Goal: Information Seeking & Learning: Learn about a topic

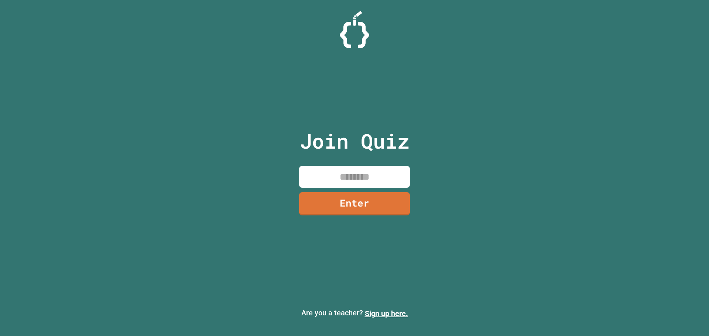
click at [345, 180] on input at bounding box center [354, 177] width 111 height 22
type input "********"
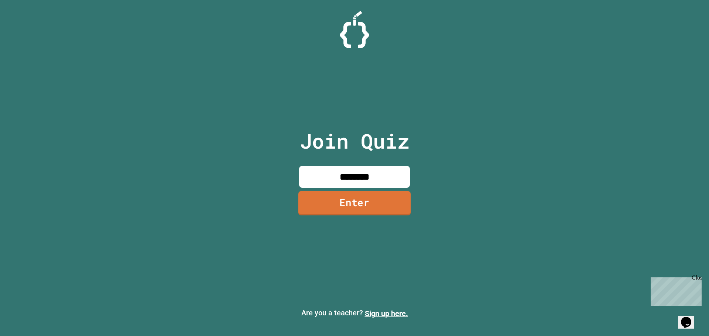
click at [351, 203] on link "Enter" at bounding box center [354, 203] width 113 height 24
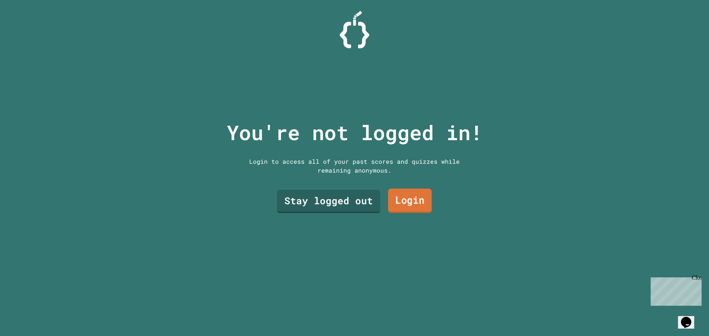
click at [406, 199] on link "Login" at bounding box center [410, 201] width 44 height 24
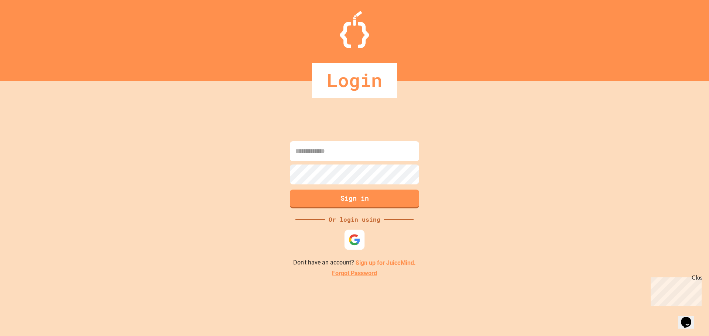
click at [359, 237] on img at bounding box center [355, 240] width 12 height 12
click at [377, 159] on input at bounding box center [354, 151] width 129 height 20
type input "**********"
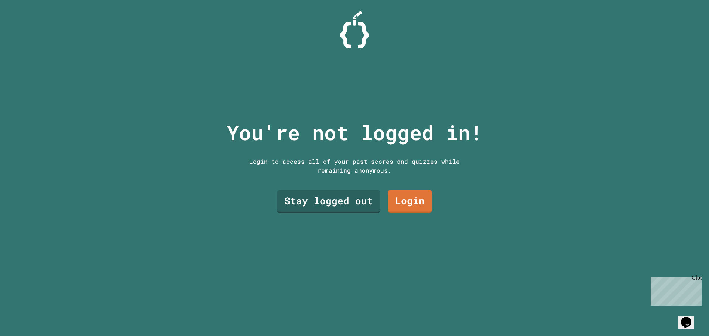
click at [446, 223] on div "You're not logged in! Login to access all of your past scores and quizzes while…" at bounding box center [354, 168] width 271 height 336
click at [331, 206] on link "Stay logged out" at bounding box center [329, 201] width 94 height 24
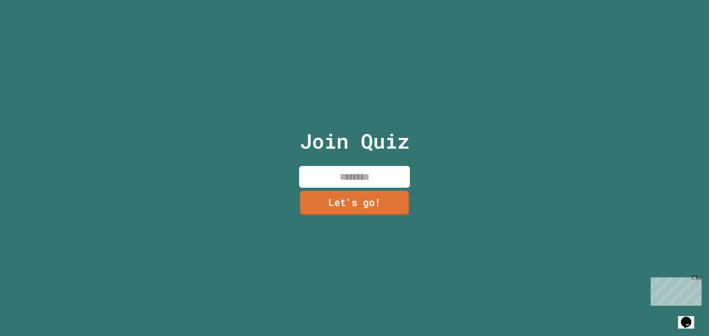
click at [365, 177] on input at bounding box center [354, 177] width 111 height 22
type input "*****"
click at [359, 205] on link "Let's go!" at bounding box center [354, 203] width 111 height 24
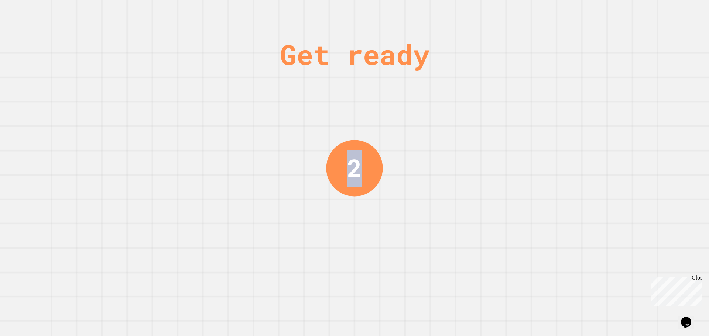
drag, startPoint x: 344, startPoint y: 161, endPoint x: 366, endPoint y: 191, distance: 36.6
click at [366, 191] on div "Get ready 2" at bounding box center [354, 168] width 55 height 336
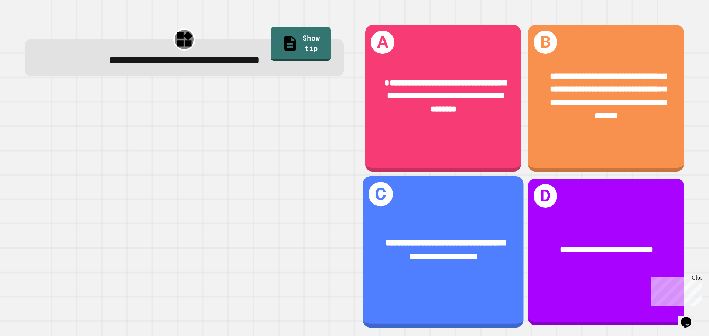
click at [241, 165] on div at bounding box center [184, 208] width 319 height 236
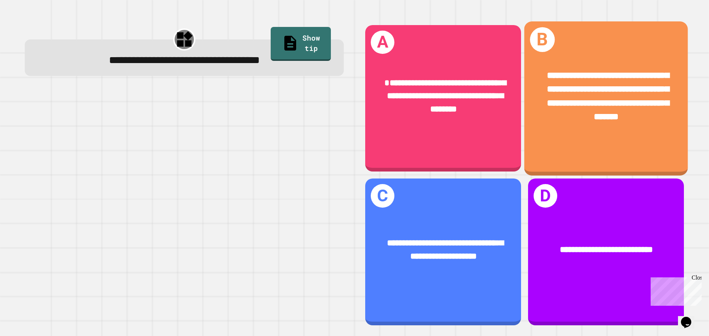
click at [632, 96] on span "**********" at bounding box center [608, 96] width 122 height 51
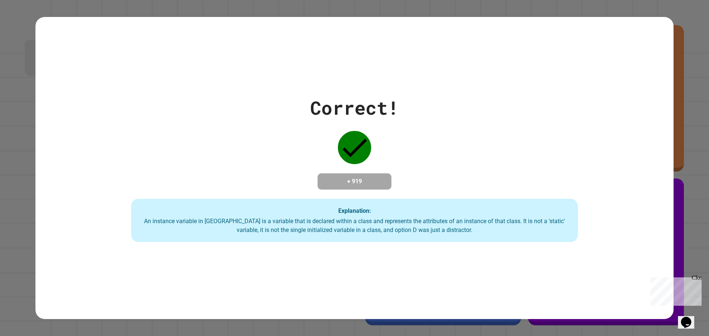
click at [373, 163] on div "Correct! + 919 Explanation: An instance variable in Java is a variable that is …" at bounding box center [354, 168] width 638 height 148
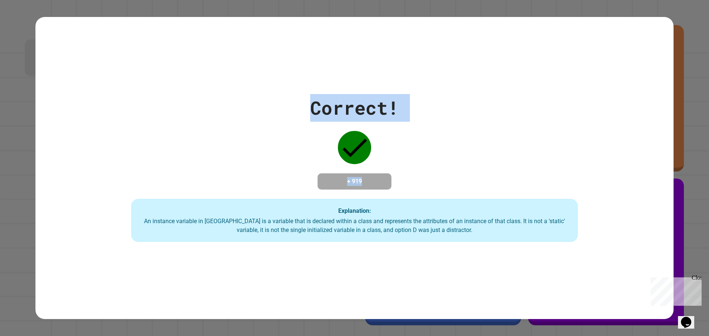
drag, startPoint x: 382, startPoint y: 180, endPoint x: 302, endPoint y: 91, distance: 119.0
click at [302, 94] on div "Correct! + 919 Explanation: An instance variable in Java is a variable that is …" at bounding box center [354, 168] width 638 height 148
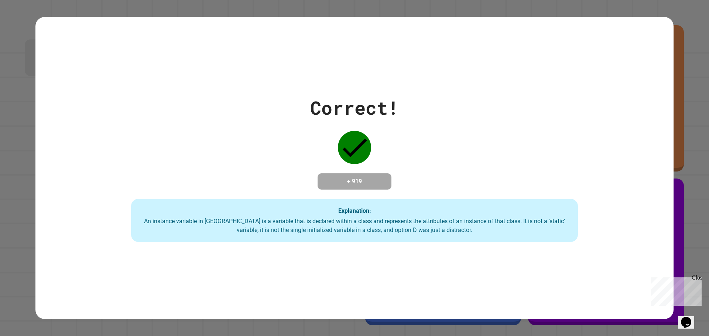
click at [302, 94] on div "Correct! + 919 Explanation: An instance variable in Java is a variable that is …" at bounding box center [354, 168] width 638 height 148
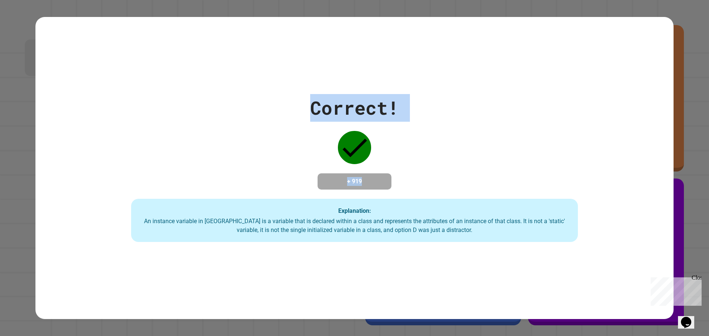
drag, startPoint x: 302, startPoint y: 91, endPoint x: 403, endPoint y: 153, distance: 118.3
click at [403, 153] on div "Correct! + 919 Explanation: An instance variable in Java is a variable that is …" at bounding box center [354, 168] width 638 height 148
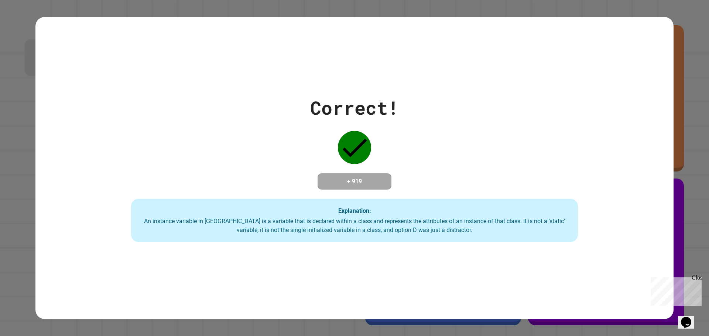
click at [479, 83] on div "Correct! + 919 Explanation: An instance variable in Java is a variable that is …" at bounding box center [354, 168] width 638 height 303
click at [479, 84] on div "Correct! + 919 Explanation: An instance variable in Java is a variable that is …" at bounding box center [354, 168] width 638 height 303
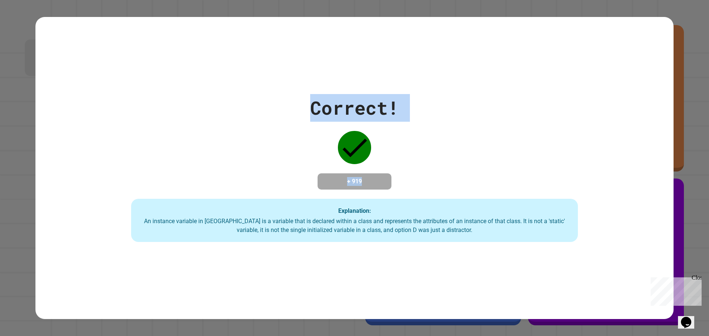
drag, startPoint x: 307, startPoint y: 99, endPoint x: 379, endPoint y: 161, distance: 94.8
click at [379, 161] on div "Correct! + 919 Explanation: An instance variable in Java is a variable that is …" at bounding box center [354, 168] width 638 height 148
click at [379, 160] on div "Correct! + 919 Explanation: An instance variable in Java is a variable that is …" at bounding box center [354, 168] width 638 height 148
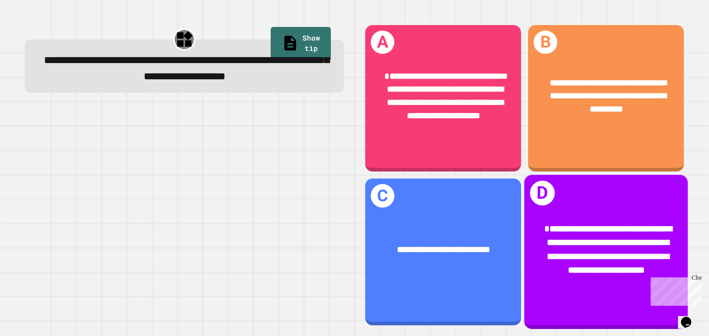
click at [575, 235] on div "**********" at bounding box center [606, 250] width 127 height 55
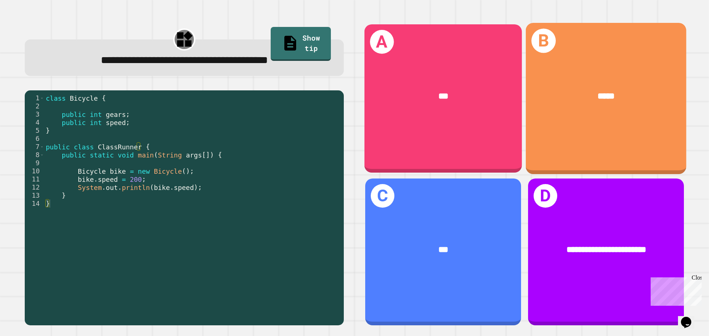
click at [425, 98] on div "***" at bounding box center [443, 96] width 123 height 13
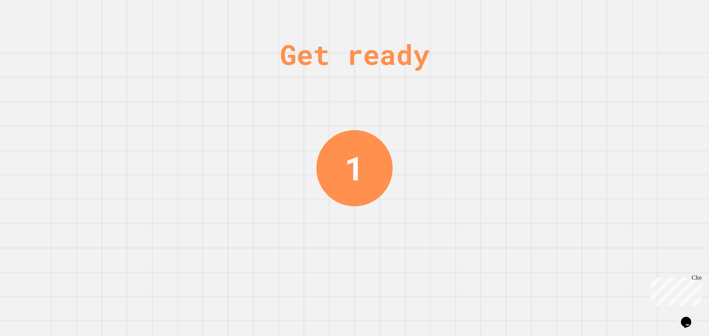
click at [447, 147] on div "Get ready 1" at bounding box center [354, 168] width 709 height 336
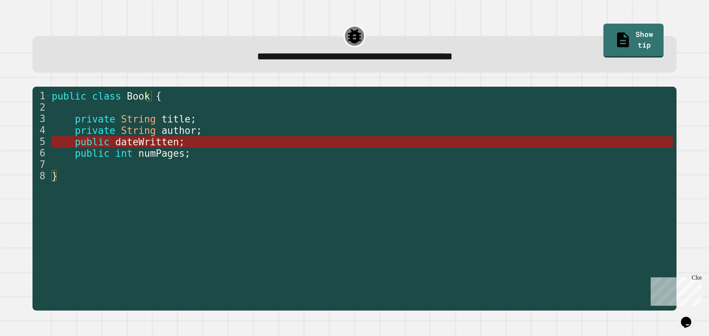
click at [161, 141] on span "dateWritten" at bounding box center [147, 142] width 64 height 11
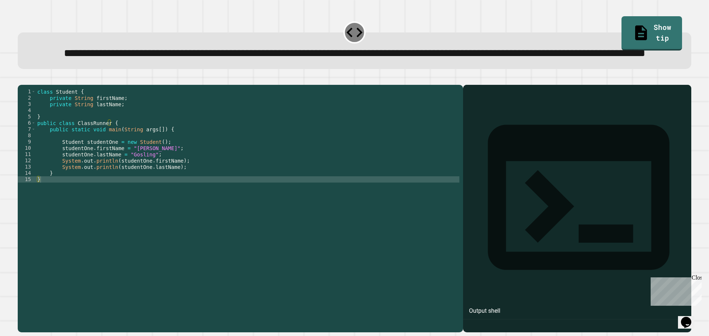
click at [524, 152] on div at bounding box center [577, 219] width 221 height 226
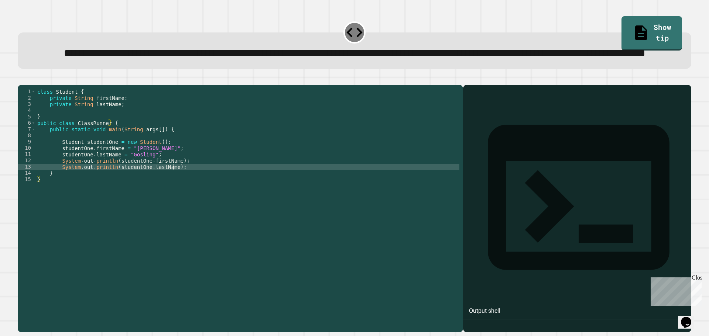
click at [199, 197] on div "class Student { private String firstName ; private String lastName ; } public c…" at bounding box center [248, 192] width 424 height 207
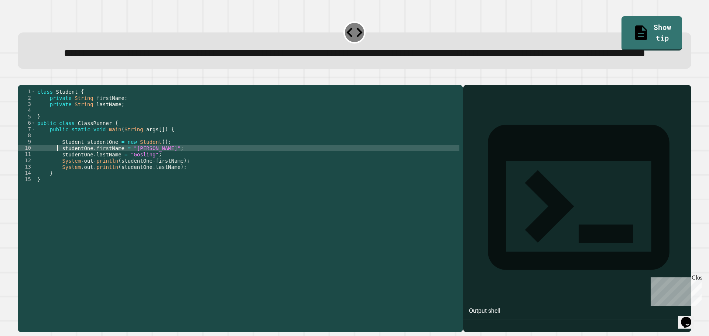
click at [58, 177] on div "class Student { private String firstName ; private String lastName ; } public c…" at bounding box center [248, 192] width 424 height 207
click at [78, 189] on div "class Student { private String firstName ; private String lastName ; } public c…" at bounding box center [248, 192] width 424 height 207
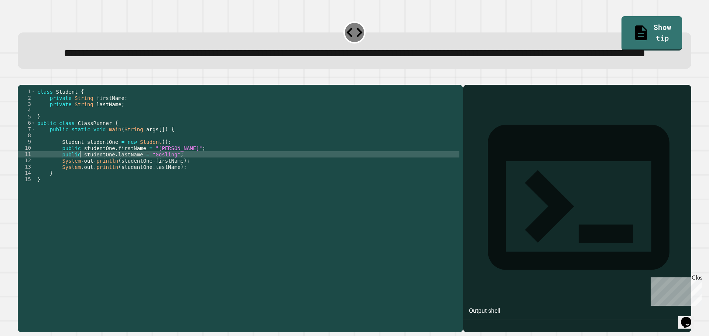
scroll to position [0, 3]
click at [21, 79] on icon "button" at bounding box center [21, 79] width 0 height 0
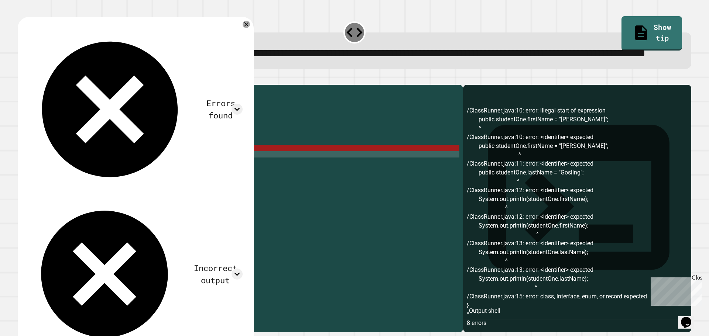
scroll to position [0, 1]
click at [206, 164] on div "class Student { private String firstName ; private String lastName ; } public c…" at bounding box center [248, 192] width 424 height 207
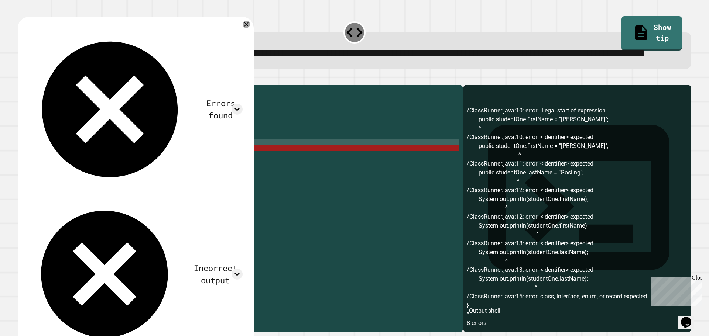
click at [81, 172] on div "class Student { private String firstName ; private String lastName ; } public c…" at bounding box center [248, 192] width 424 height 207
click at [63, 171] on div "class Student { private String firstName ; private String lastName ; } public c…" at bounding box center [248, 192] width 424 height 207
click at [56, 171] on div "class Student { private String firstName ; private String lastName ; } public c…" at bounding box center [248, 192] width 424 height 207
click at [58, 171] on div "class Student { private String firstName ; private String lastName ; } public c…" at bounding box center [248, 192] width 424 height 207
click at [295, 85] on div at bounding box center [355, 80] width 674 height 9
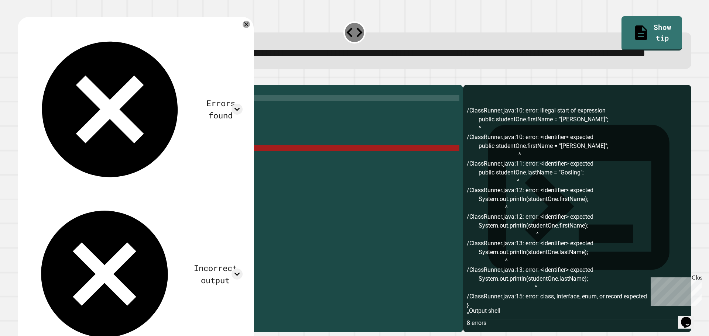
click at [53, 126] on div "class Student { private String firstName ; private String lastName ; } public c…" at bounding box center [248, 192] width 424 height 207
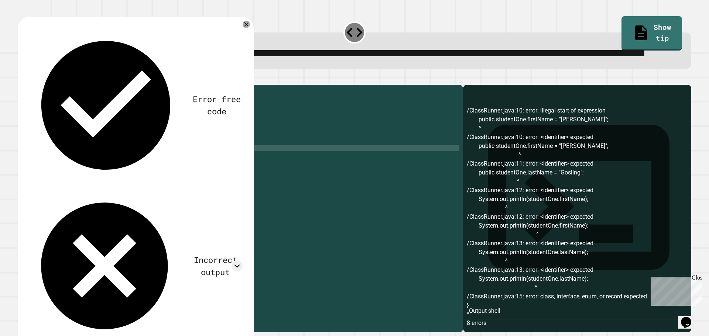
click at [56, 124] on div "class Student { private String firstName ; private String lastName ; } public c…" at bounding box center [248, 192] width 424 height 207
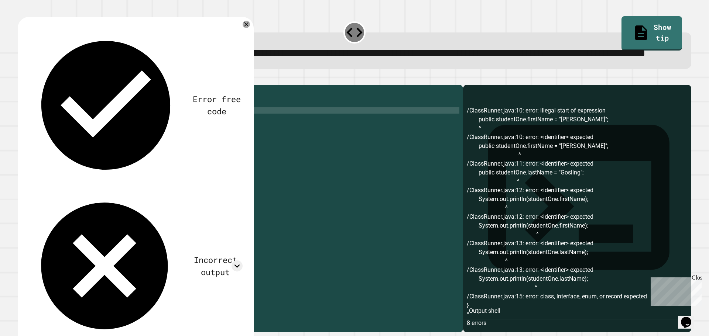
scroll to position [0, 0]
drag, startPoint x: 59, startPoint y: 138, endPoint x: 61, endPoint y: 131, distance: 6.5
click at [61, 131] on div "class Student { public String firstName ; private String lastName ; } public cl…" at bounding box center [248, 192] width 424 height 207
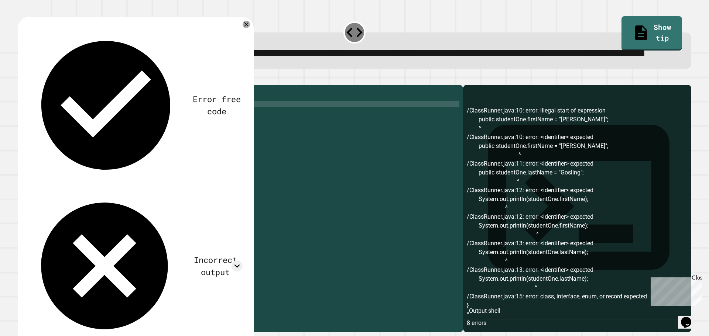
type textarea "**********"
click at [21, 79] on icon "button" at bounding box center [21, 79] width 0 height 0
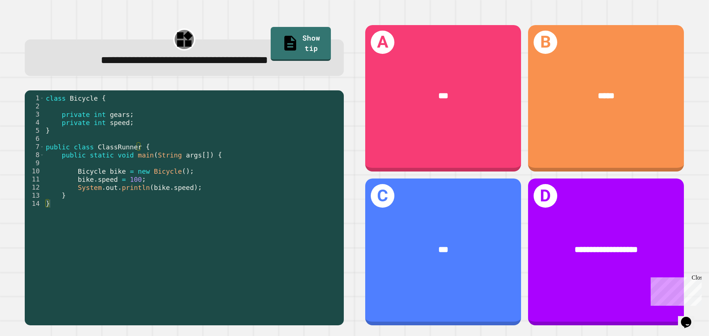
click at [117, 168] on div "class Bicycle { private int gears ; private int speed ; } public class ClassRun…" at bounding box center [192, 208] width 296 height 228
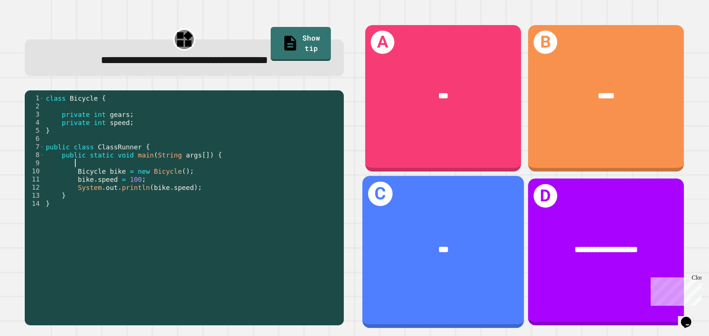
click at [439, 246] on span "***" at bounding box center [443, 250] width 10 height 9
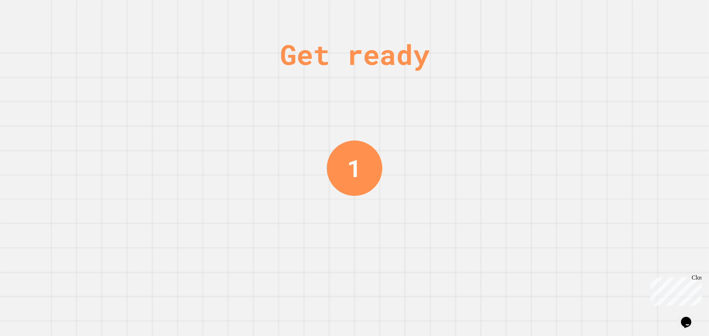
click at [424, 170] on div "Get ready 1" at bounding box center [354, 168] width 709 height 336
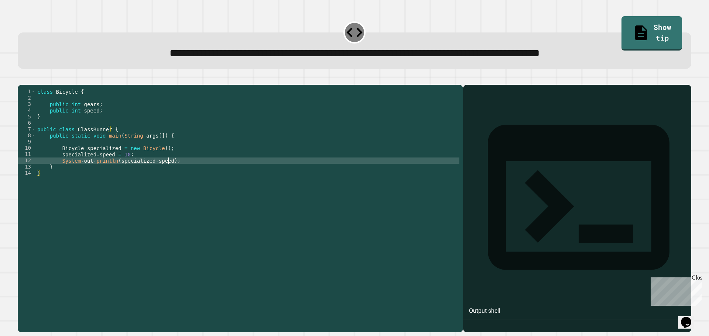
click at [362, 170] on div "class Bicycle { public int gears ; public int speed ; } public class ClassRunne…" at bounding box center [248, 202] width 424 height 226
click at [123, 167] on div "class Bicycle { public int gears ; public int speed ; } public class ClassRunne…" at bounding box center [248, 202] width 424 height 226
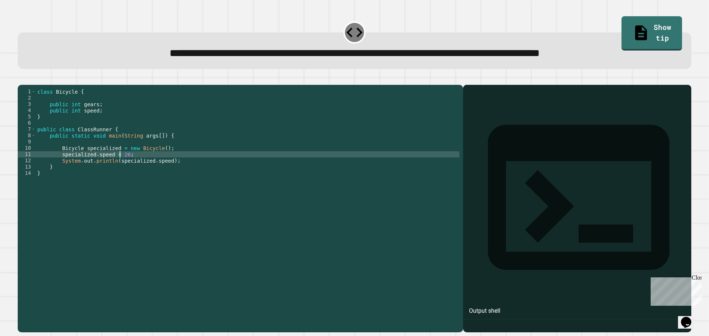
type textarea "**********"
click at [21, 79] on icon "button" at bounding box center [21, 79] width 0 height 0
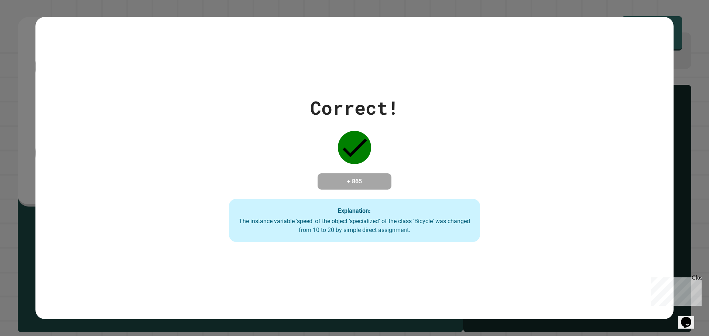
click at [319, 174] on div "+ 865" at bounding box center [355, 182] width 74 height 16
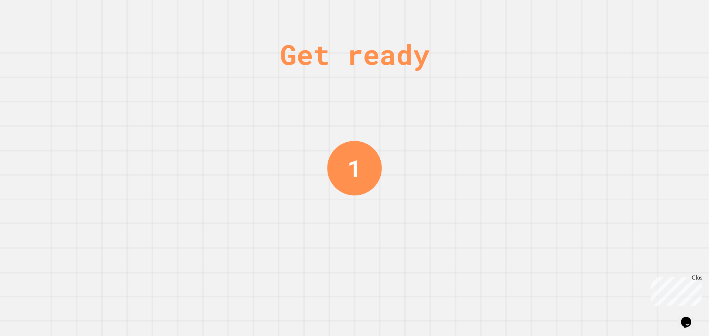
click at [524, 168] on div "Get ready 1" at bounding box center [354, 168] width 709 height 336
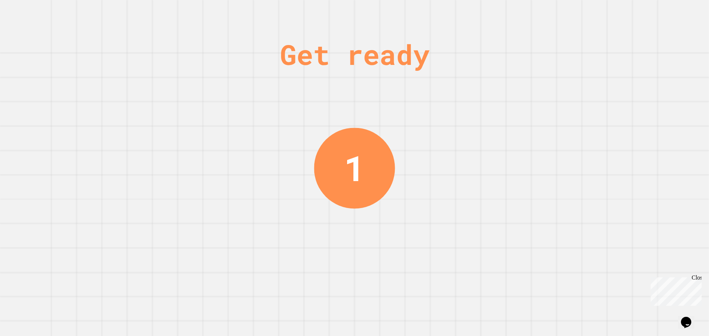
scroll to position [0, 0]
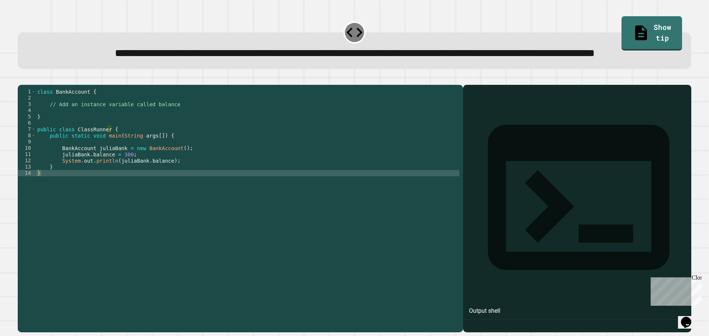
click at [76, 130] on div "class BankAccount { // Add an instance variable called balance } public class C…" at bounding box center [248, 192] width 424 height 207
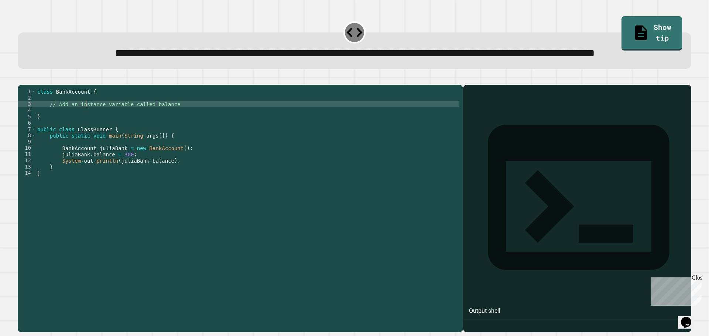
click at [84, 136] on div "class BankAccount { // Add an instance variable called balance } public class C…" at bounding box center [248, 192] width 424 height 207
click at [80, 143] on div "class BankAccount { // Add an instance variable called balance } public class C…" at bounding box center [248, 192] width 424 height 207
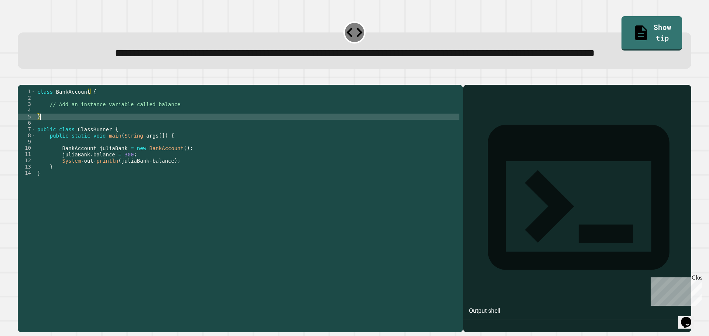
click at [78, 137] on div "class BankAccount { // Add an instance variable called balance } public class C…" at bounding box center [248, 192] width 424 height 207
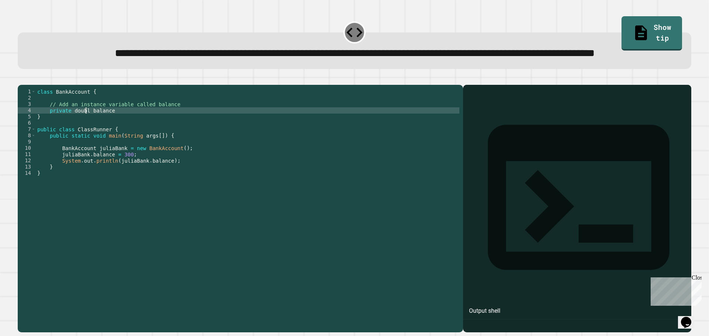
scroll to position [0, 3]
click at [143, 139] on div "class BankAccount { // Add an instance variable called balance private double b…" at bounding box center [248, 192] width 424 height 207
click at [21, 79] on icon "button" at bounding box center [21, 79] width 0 height 0
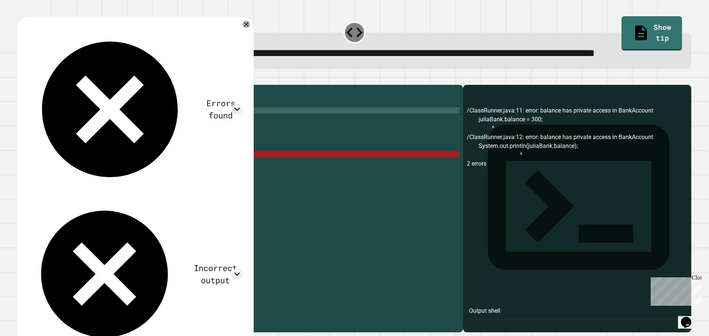
click at [119, 184] on div "class BankAccount { // Add an instance variable called balance private double b…" at bounding box center [248, 192] width 424 height 207
click at [62, 183] on div "class BankAccount { // Add an instance variable called balance private double b…" at bounding box center [248, 192] width 424 height 207
click at [67, 139] on div "class BankAccount { // Add an instance variable called balance private double b…" at bounding box center [248, 192] width 424 height 207
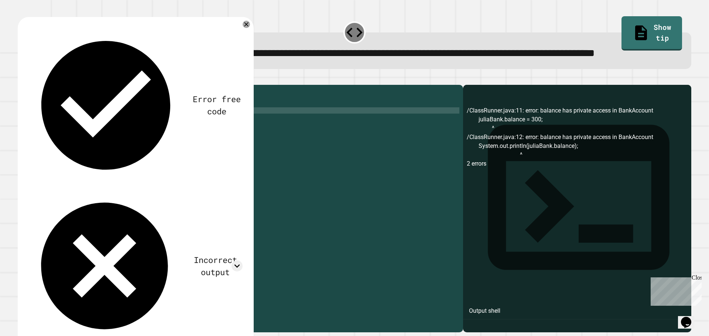
scroll to position [0, 2]
click at [59, 182] on div "class BankAccount { // Add an instance variable called balance public double ba…" at bounding box center [248, 192] width 424 height 207
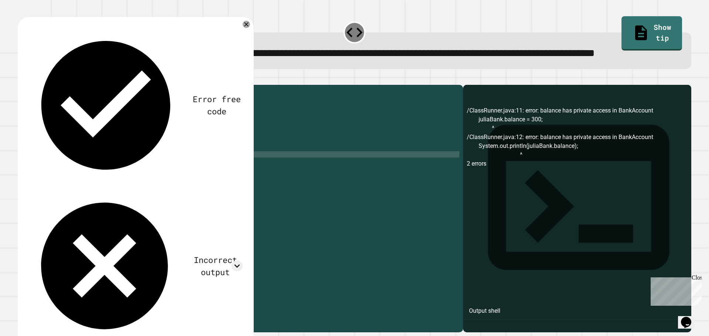
scroll to position [0, 1]
click at [21, 79] on button "button" at bounding box center [21, 79] width 0 height 0
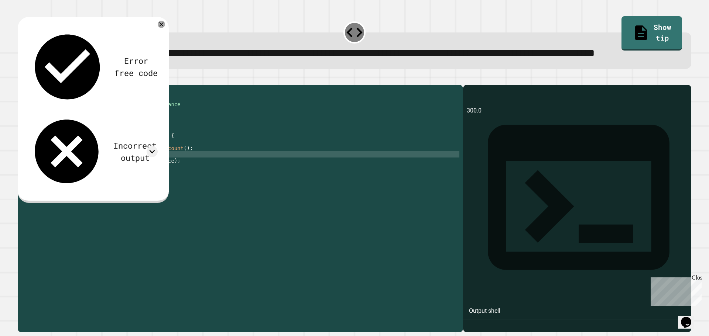
click at [127, 178] on div "class BankAccount { // Add an instance variable called balance public double ba…" at bounding box center [248, 192] width 424 height 207
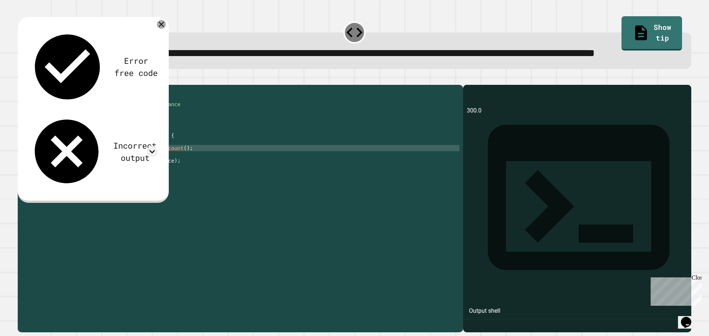
click at [161, 29] on icon at bounding box center [161, 24] width 9 height 9
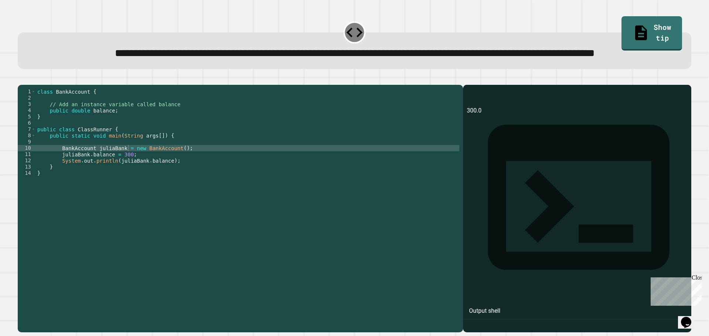
click at [81, 141] on div "class BankAccount { // Add an instance variable called balance public double ba…" at bounding box center [248, 192] width 424 height 207
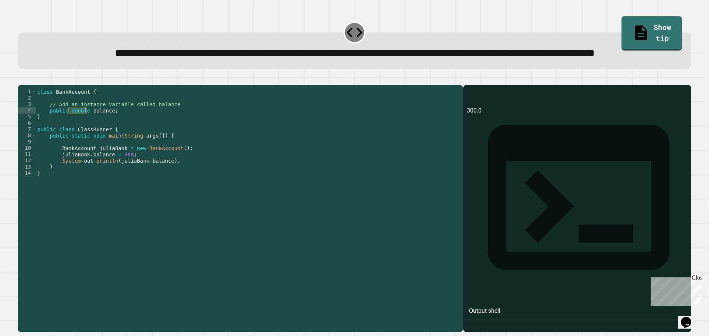
click at [81, 141] on div "class BankAccount { // Add an instance variable called balance public double ba…" at bounding box center [248, 192] width 424 height 207
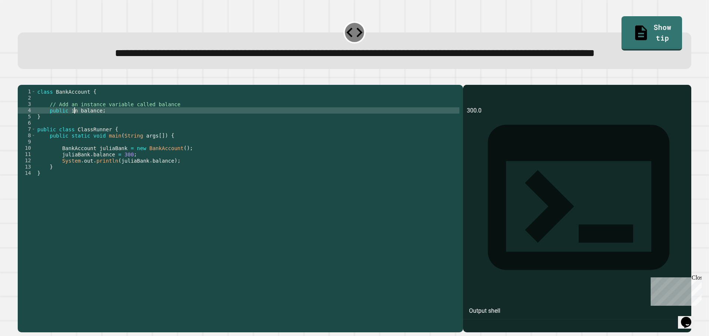
scroll to position [0, 3]
type textarea "**********"
click at [36, 85] on div at bounding box center [355, 80] width 674 height 9
click at [28, 86] on icon "button" at bounding box center [26, 83] width 4 height 5
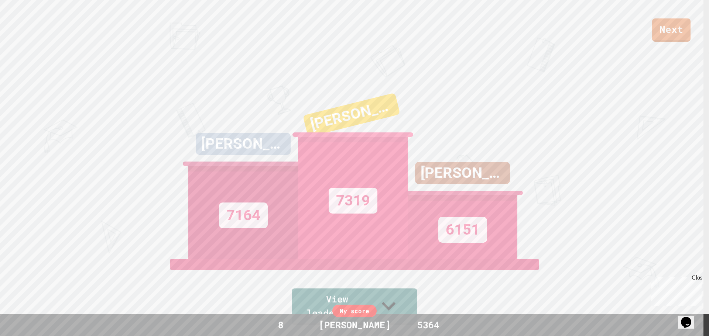
click at [417, 91] on div "ZACH 6151" at bounding box center [463, 167] width 110 height 185
click at [679, 31] on link "Next" at bounding box center [672, 29] width 38 height 24
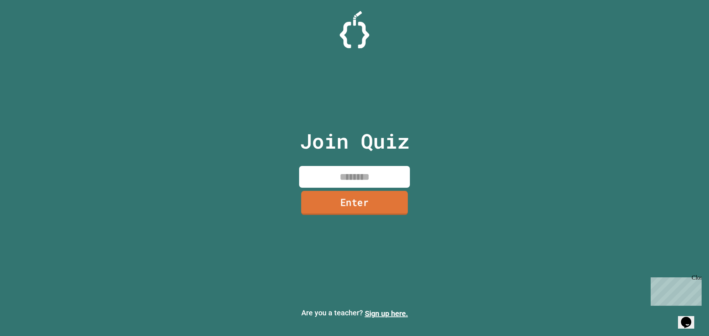
click at [334, 185] on input at bounding box center [354, 177] width 111 height 22
type input "********"
click at [354, 202] on link "Enter" at bounding box center [354, 203] width 106 height 24
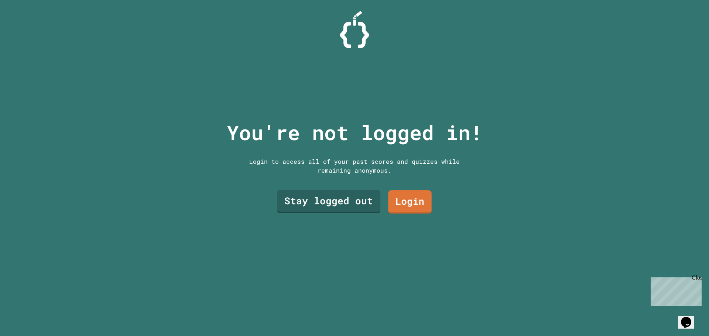
drag, startPoint x: 328, startPoint y: 178, endPoint x: 329, endPoint y: 183, distance: 5.3
click at [328, 178] on div "You're not logged in! Login to access all of your past scores and quizzes while…" at bounding box center [354, 168] width 271 height 336
click at [332, 190] on link "Stay logged out" at bounding box center [328, 201] width 103 height 24
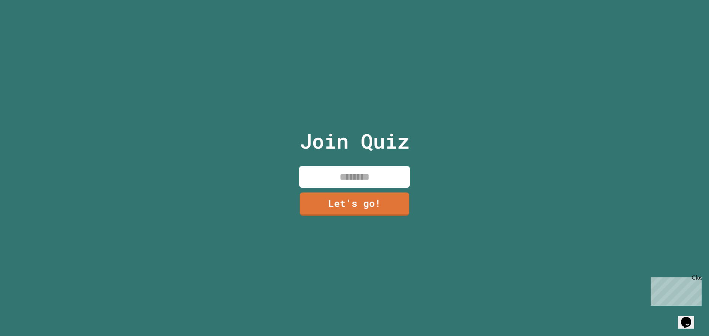
click at [372, 175] on input at bounding box center [354, 177] width 111 height 22
type input "*****"
click at [448, 168] on div "Join Quiz ***** Let's go!" at bounding box center [354, 168] width 709 height 336
click at [338, 204] on link "Let's go!" at bounding box center [354, 203] width 100 height 24
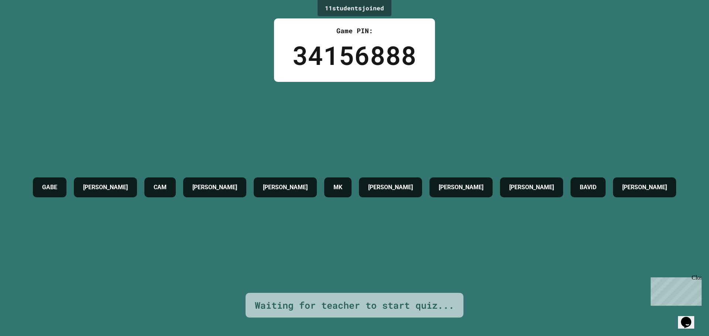
click at [440, 244] on div "GABE AARON CAM RICKY OLIVER MK ZACH MASON JASON BAVID ETHAN" at bounding box center [354, 187] width 651 height 211
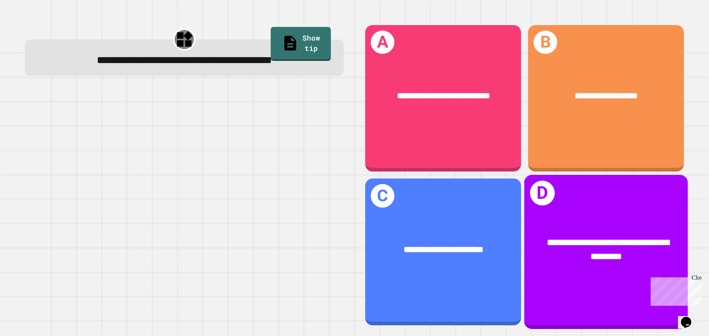
click at [595, 219] on div "**********" at bounding box center [606, 251] width 164 height 64
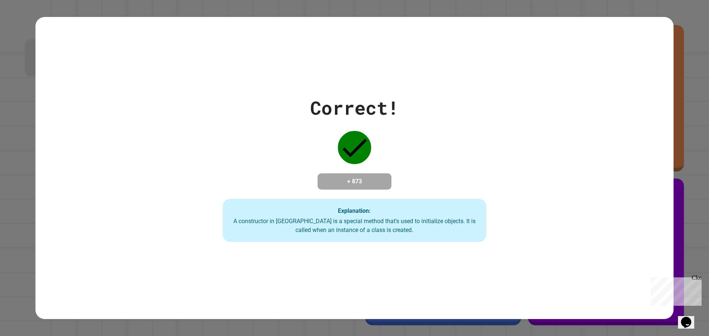
click at [239, 108] on div "Correct! + 873 Explanation: A constructor in Java is a special method that's us…" at bounding box center [355, 168] width 376 height 148
click at [316, 270] on div "Correct! + 873 Explanation: A constructor in Java is a special method that's us…" at bounding box center [354, 168] width 638 height 303
click at [393, 192] on div "Correct! + 873 Explanation: A constructor in Java is a special method that's us…" at bounding box center [355, 168] width 376 height 148
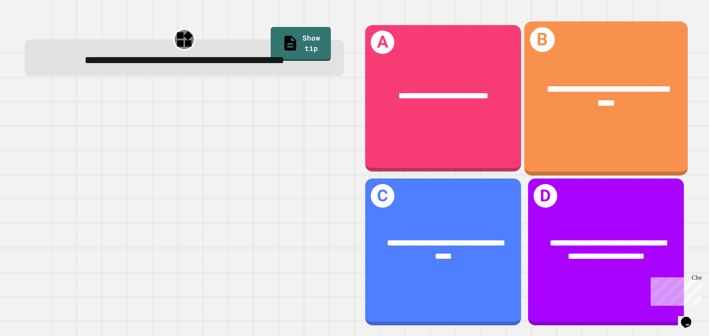
click at [647, 129] on div "**********" at bounding box center [606, 98] width 164 height 154
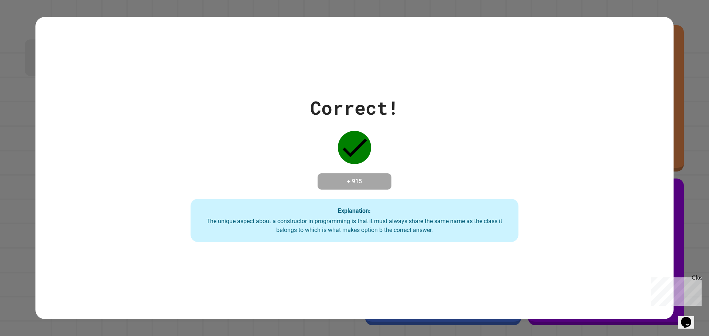
click at [369, 158] on div "Correct! + 915 Explanation: The unique aspect about a constructor in programmin…" at bounding box center [354, 168] width 469 height 148
click at [441, 141] on div "Correct! + 915 Explanation: The unique aspect about a constructor in programmin…" at bounding box center [354, 168] width 469 height 148
click at [439, 137] on div "Correct! + 915 Explanation: The unique aspect about a constructor in programmin…" at bounding box center [354, 168] width 469 height 148
click at [691, 317] on button "Opens Chat This icon Opens the chat window." at bounding box center [686, 323] width 16 height 13
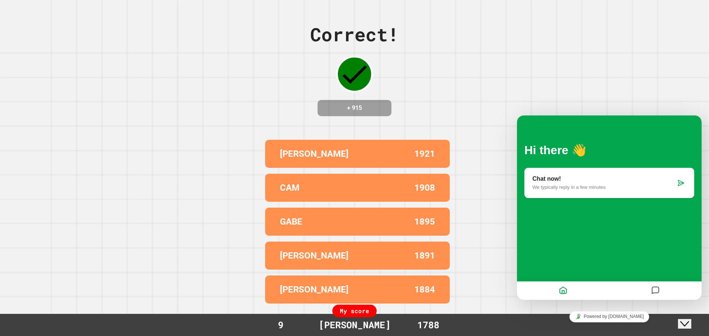
click at [462, 161] on div "Correct! + 915 RICKY 1921 CAM 1908 GABE 1895 AARON 1891 ZACH 1884 My score 9 JA…" at bounding box center [354, 168] width 709 height 336
click at [573, 189] on p "We typically reply in a few minutes" at bounding box center [604, 188] width 143 height 6
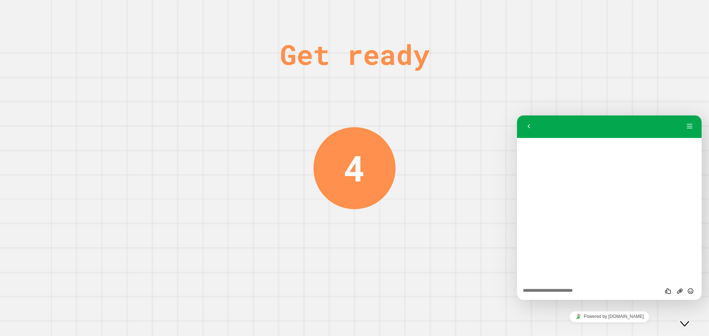
click at [395, 250] on div "Get ready 4" at bounding box center [354, 168] width 709 height 336
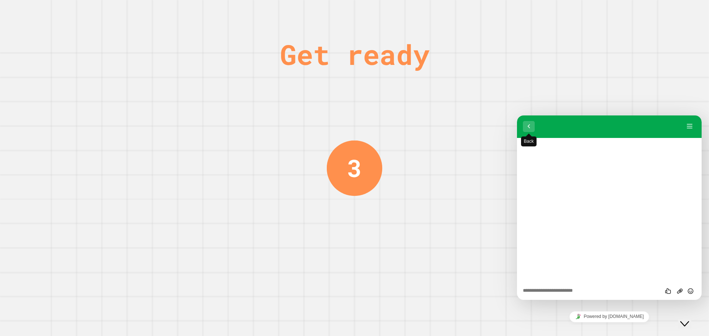
click at [527, 124] on button "Back" at bounding box center [529, 126] width 12 height 11
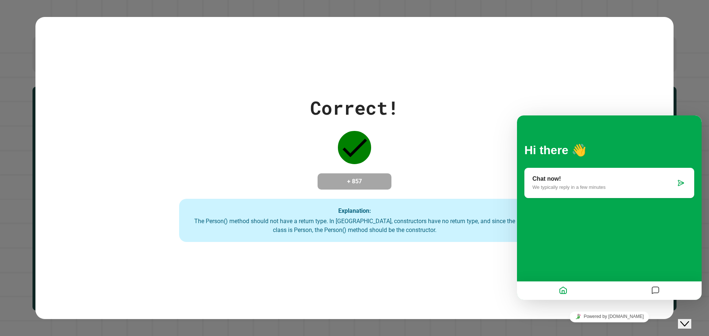
click at [578, 188] on p "We typically reply in a few minutes" at bounding box center [604, 188] width 143 height 6
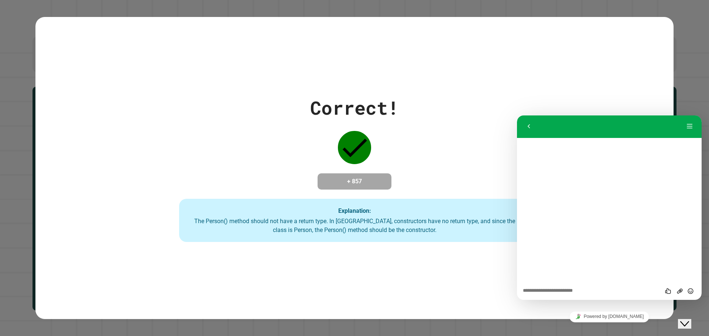
click at [582, 288] on div "Rate this chat Upload File Insert emoji" at bounding box center [609, 291] width 173 height 7
click at [582, 288] on textarea at bounding box center [609, 291] width 173 height 6
type textarea "**********"
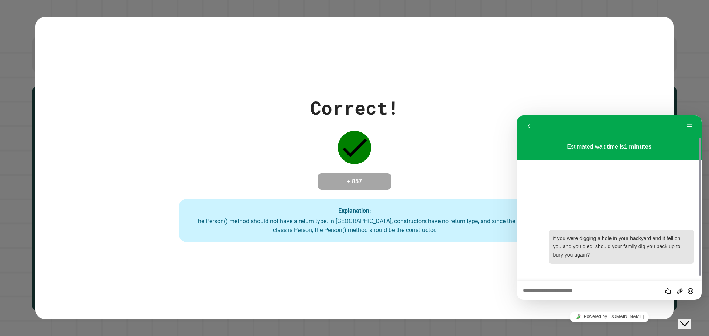
click at [457, 177] on div "Correct! + 857 Explanation: The Person() method should not have a return type. …" at bounding box center [354, 168] width 501 height 148
click at [689, 320] on div "Close Chat This icon closes the chat window." at bounding box center [684, 324] width 9 height 9
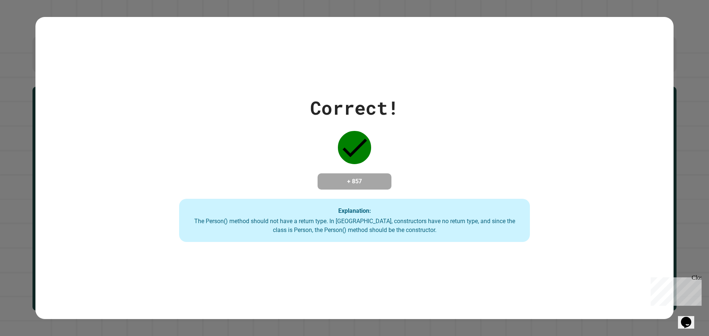
click at [342, 220] on div "The Person() method should not have a return type. In Java, constructors have n…" at bounding box center [355, 226] width 336 height 18
click at [359, 201] on div "Explanation: The Person() method should not have a return type. In Java, constr…" at bounding box center [354, 221] width 350 height 44
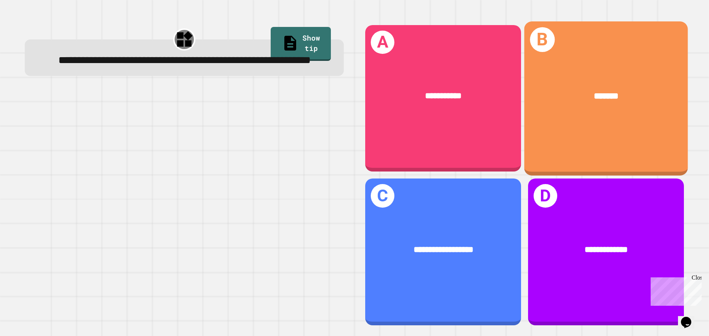
click at [572, 84] on div "*******" at bounding box center [606, 96] width 164 height 49
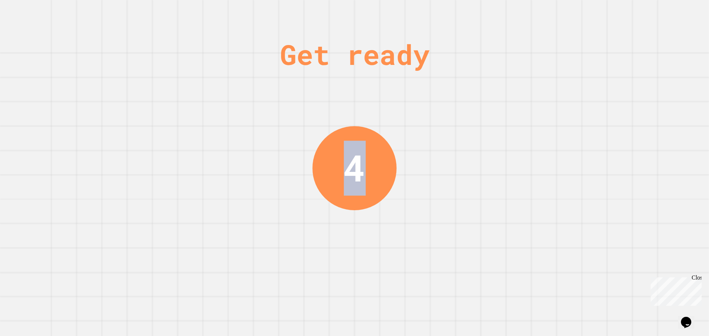
drag, startPoint x: 360, startPoint y: 168, endPoint x: 333, endPoint y: 159, distance: 29.1
click at [333, 159] on div "4" at bounding box center [354, 168] width 84 height 84
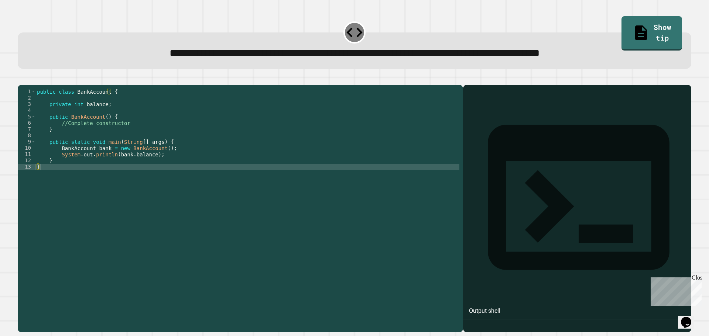
click at [131, 138] on div "public class BankAccount { private int balance ; public BankAccount ( ) { //Com…" at bounding box center [247, 202] width 424 height 226
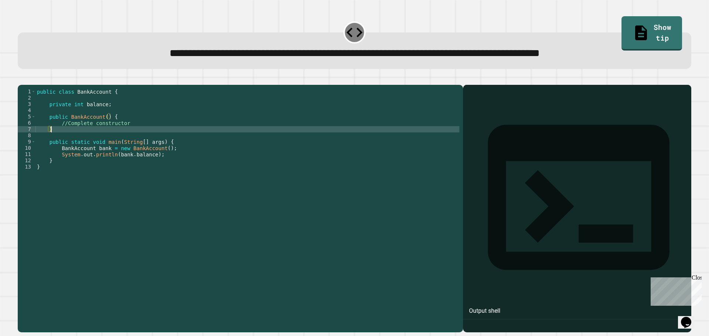
click at [161, 160] on div "public class BankAccount { private int balance ; public BankAccount ( ) { //Com…" at bounding box center [247, 202] width 424 height 226
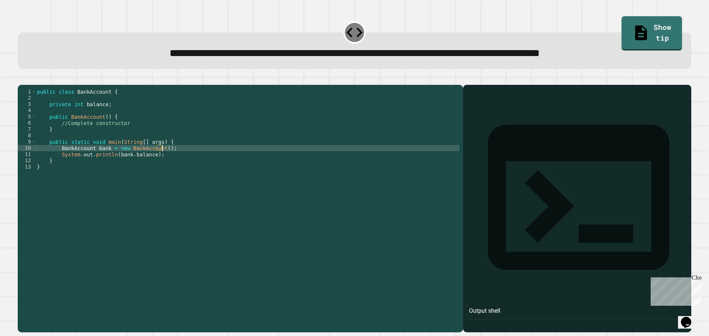
click at [166, 160] on div "public class BankAccount { private int balance ; public BankAccount ( ) { //Com…" at bounding box center [247, 202] width 424 height 226
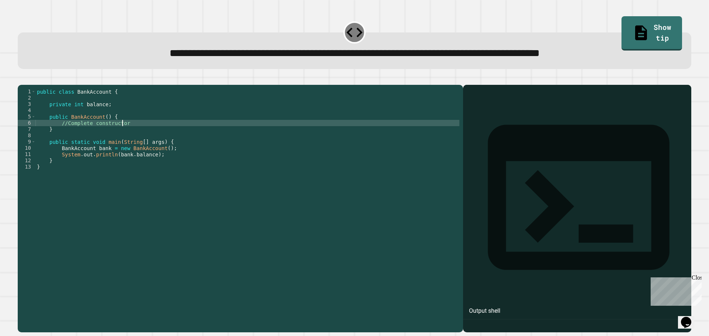
click at [155, 132] on div "public class BankAccount { private int balance ; public BankAccount ( ) { //Com…" at bounding box center [247, 202] width 424 height 226
type textarea "**********"
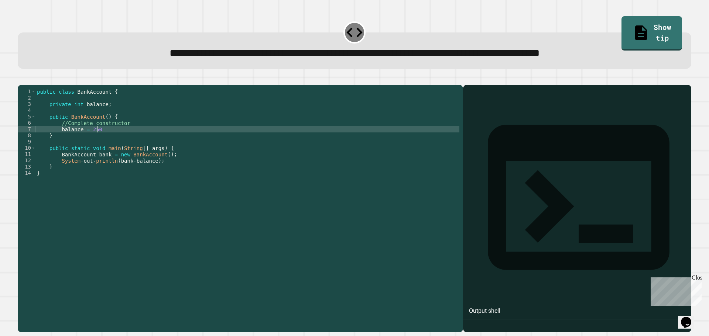
scroll to position [0, 4]
type textarea "**********"
click at [21, 79] on icon "button" at bounding box center [21, 79] width 0 height 0
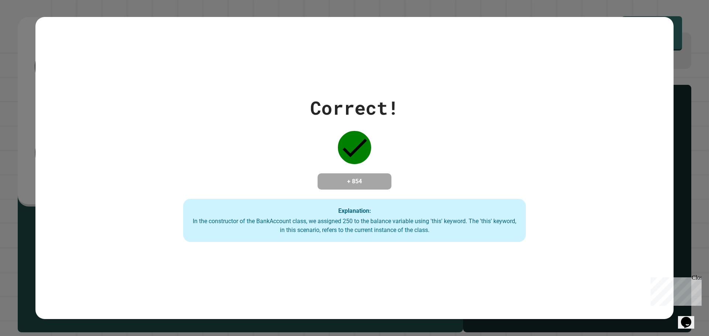
click at [692, 317] on div "Opens Chat This icon Opens the chat window." at bounding box center [686, 323] width 12 height 12
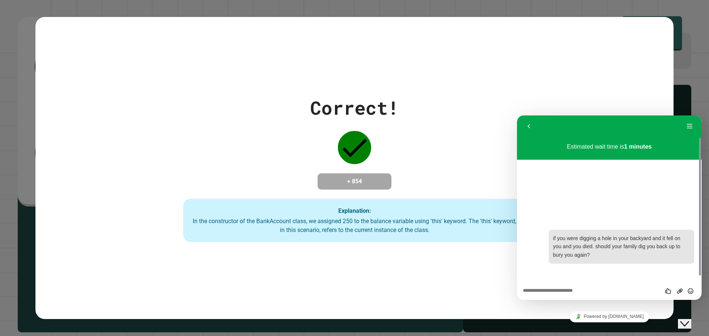
click at [689, 320] on div "Close Chat This icon closes the chat window." at bounding box center [684, 324] width 9 height 9
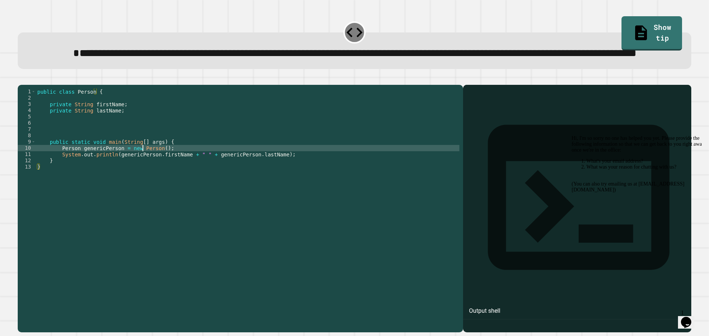
click at [143, 174] on div "public class Person { private String firstName ; private String lastName ; publ…" at bounding box center [248, 192] width 424 height 207
click at [161, 164] on div "public class Person { private String firstName ; private String lastName ; publ…" at bounding box center [248, 192] width 424 height 207
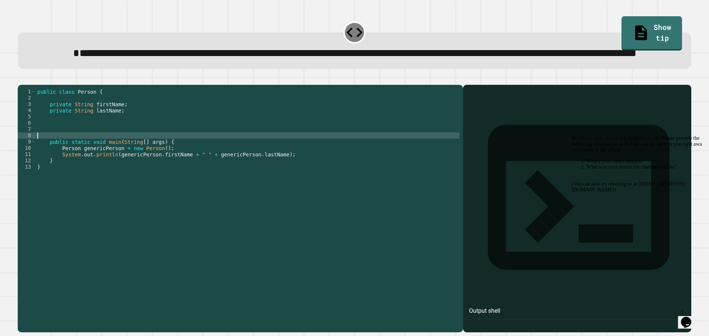
click at [167, 142] on div "public class Person { private String firstName ; private String lastName ; publ…" at bounding box center [248, 192] width 424 height 207
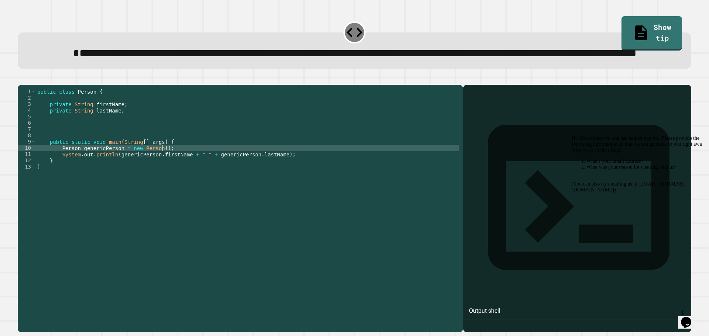
click at [176, 177] on div "public class Person { private String firstName ; private String lastName ; publ…" at bounding box center [248, 192] width 424 height 207
click at [181, 181] on div "public class Person { private String firstName ; private String lastName ; publ…" at bounding box center [248, 192] width 424 height 207
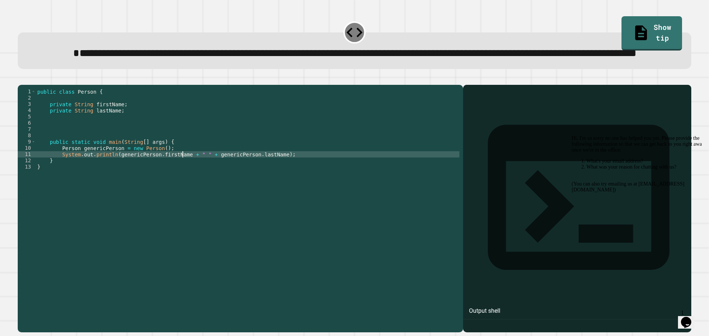
click at [181, 178] on div "public class Person { private String firstName ; private String lastName ; publ…" at bounding box center [248, 192] width 424 height 207
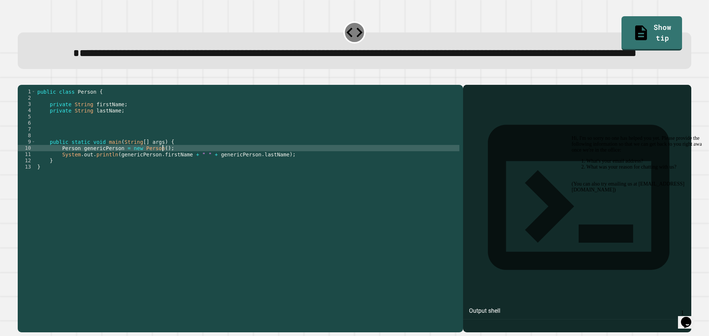
type textarea "**********"
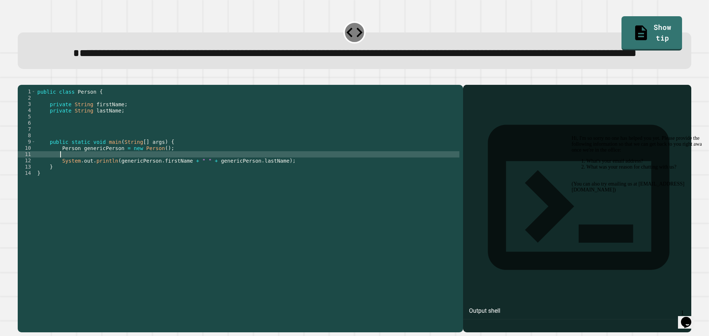
click at [134, 145] on div "public class Person { private String firstName ; private String lastName ; publ…" at bounding box center [248, 192] width 424 height 207
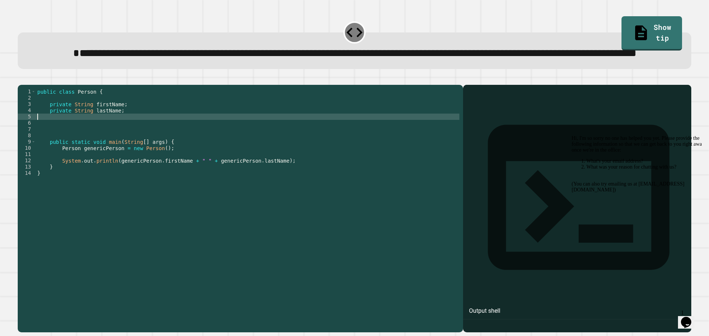
scroll to position [0, 0]
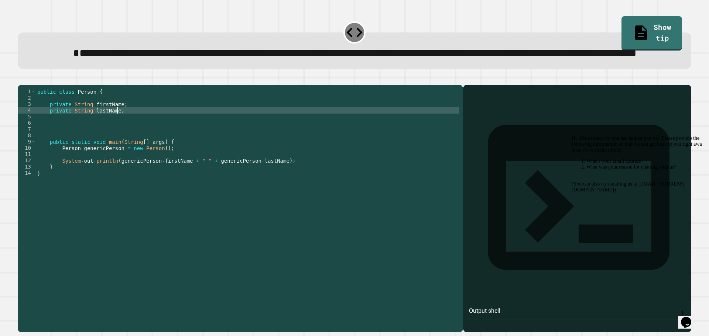
click at [137, 138] on div "public class Person { private String firstName ; private String lastName ; publ…" at bounding box center [248, 192] width 424 height 207
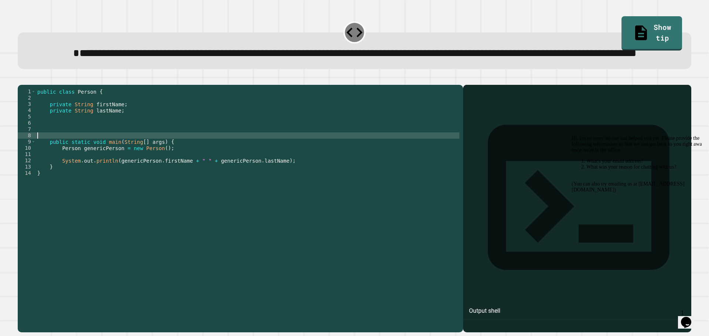
click at [113, 163] on div "public class Person { private String firstName ; private String lastName ; publ…" at bounding box center [248, 192] width 424 height 207
type textarea "**********"
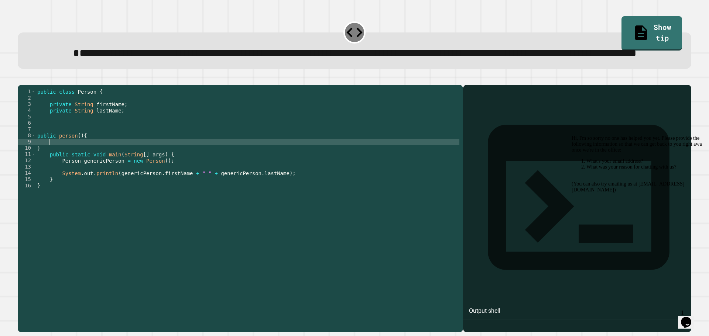
scroll to position [0, 0]
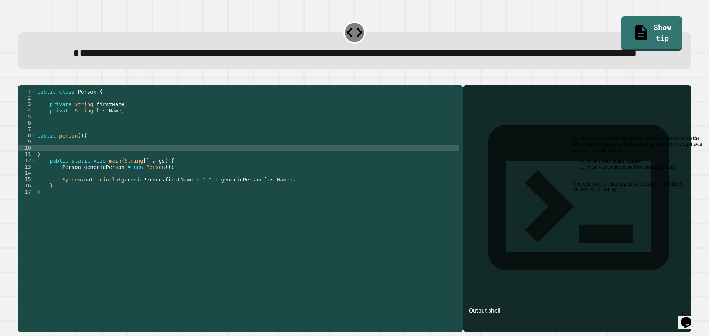
click at [117, 178] on div "public class Person { private String firstName ; private String lastName ; publ…" at bounding box center [248, 192] width 424 height 207
click at [119, 172] on div "public class Person { private String firstName ; private String lastName ; publ…" at bounding box center [248, 192] width 424 height 207
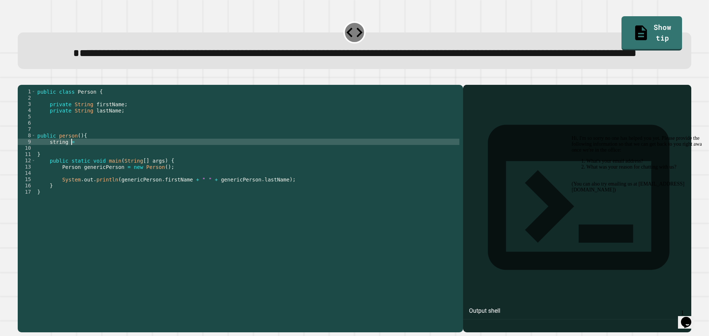
scroll to position [0, 2]
click at [102, 135] on div "public class Person { private String firstName ; private String lastName ; publ…" at bounding box center [248, 192] width 424 height 207
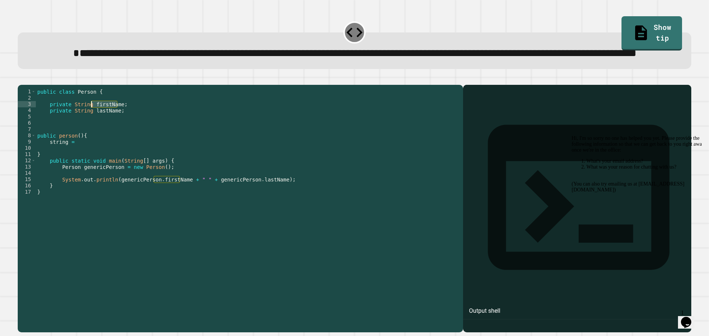
click at [102, 135] on div "public class Person { private String firstName ; private String lastName ; publ…" at bounding box center [248, 192] width 424 height 207
click at [62, 173] on div "public class Person { private String firstName ; private String lastName ; publ…" at bounding box center [248, 192] width 424 height 207
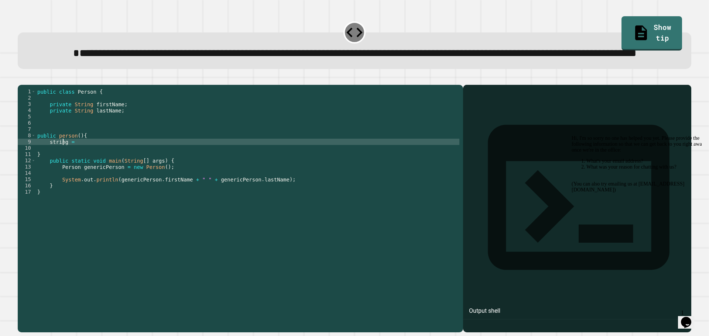
click at [61, 171] on div "public class Person { private String firstName ; private String lastName ; publ…" at bounding box center [248, 192] width 424 height 207
click at [64, 171] on div "public class Person { private String firstName ; private String lastName ; publ…" at bounding box center [248, 192] width 424 height 207
click at [103, 140] on div "public class Person { private String firstName ; private String lastName ; publ…" at bounding box center [248, 192] width 424 height 207
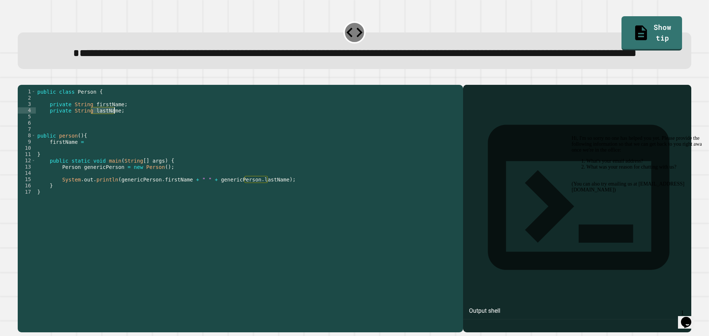
click at [103, 140] on div "public class Person { private String firstName ; private String lastName ; publ…" at bounding box center [248, 192] width 424 height 207
click at [92, 172] on div "public class Person { private String firstName ; private String lastName ; publ…" at bounding box center [248, 192] width 424 height 207
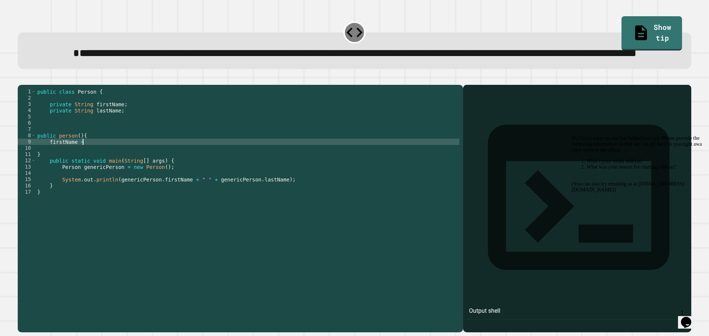
type textarea "**********"
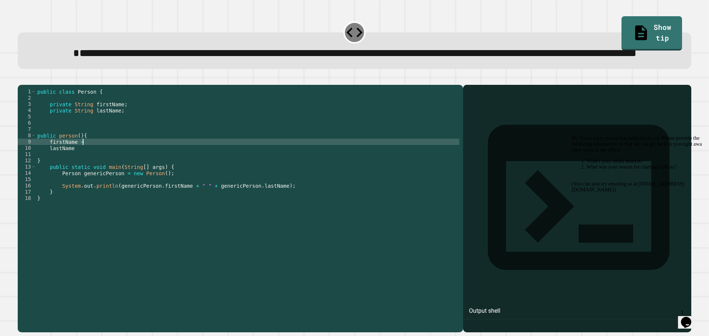
click at [92, 172] on div "public class Person { private String firstName ; private String lastName ; publ…" at bounding box center [248, 192] width 424 height 207
click at [89, 175] on div "public class Person { private String firstName ; private String lastName ; publ…" at bounding box center [248, 192] width 424 height 207
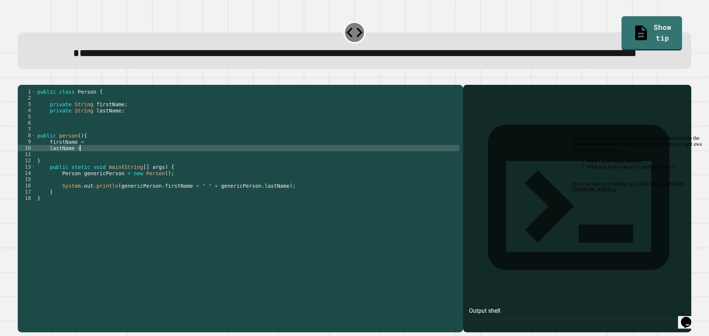
scroll to position [0, 3]
click at [96, 172] on div "public class Person { private String firstName ; private String lastName ; publ…" at bounding box center [248, 192] width 424 height 207
click at [168, 178] on div "public class Person { private String firstName ; private String lastName ; publ…" at bounding box center [248, 192] width 424 height 207
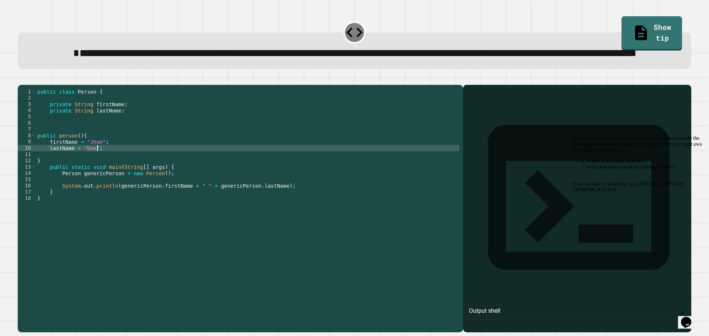
click at [21, 79] on icon "button" at bounding box center [21, 79] width 0 height 0
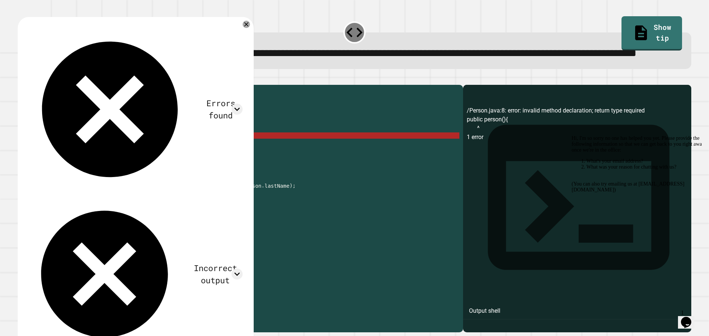
click at [126, 162] on div "public class Person { private String firstName ; private String lastName ; publ…" at bounding box center [248, 192] width 424 height 207
click at [62, 164] on div "public class Person { private String firstName ; private String lastName ; publ…" at bounding box center [248, 192] width 424 height 207
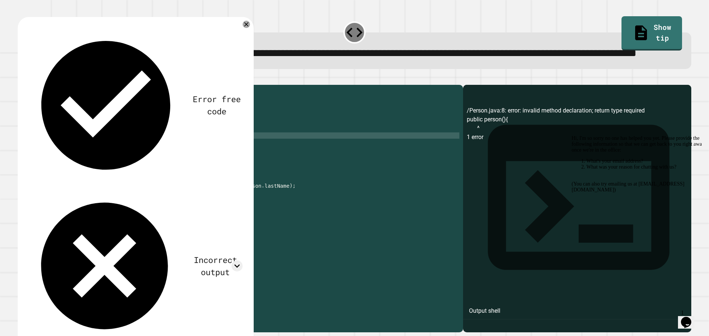
scroll to position [0, 0]
click at [21, 79] on button "button" at bounding box center [21, 79] width 0 height 0
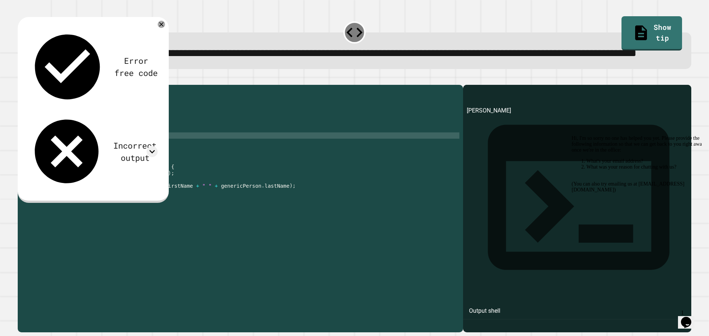
click at [513, 144] on div "Jhon Doe" at bounding box center [577, 219] width 221 height 226
click at [478, 142] on div "Jhon Doe" at bounding box center [577, 219] width 221 height 226
click at [476, 141] on div "Jhon Doe" at bounding box center [577, 219] width 221 height 226
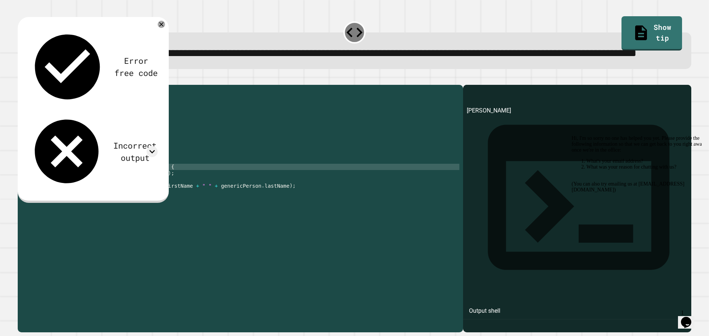
click at [187, 192] on div "public class Person { private String firstName ; private String lastName ; publ…" at bounding box center [248, 192] width 424 height 207
click at [122, 172] on div "public class Person { private String firstName ; private String lastName ; publ…" at bounding box center [248, 192] width 424 height 207
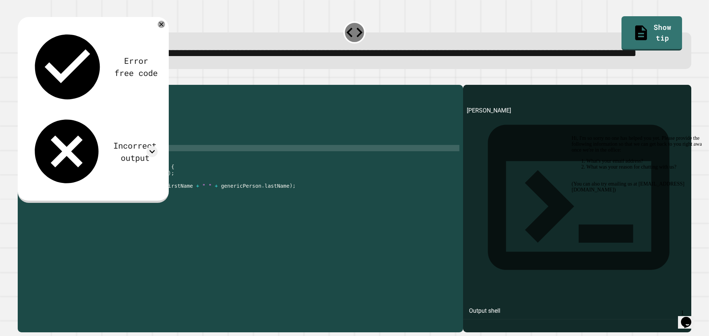
drag, startPoint x: 116, startPoint y: 178, endPoint x: 119, endPoint y: 175, distance: 4.7
click at [119, 175] on div "public class Person { private String firstName ; private String lastName ; publ…" at bounding box center [248, 192] width 424 height 207
click at [187, 85] on div at bounding box center [355, 80] width 674 height 9
click at [91, 171] on div "public class Person { private String firstName ; private String lastName ; publ…" at bounding box center [248, 192] width 424 height 207
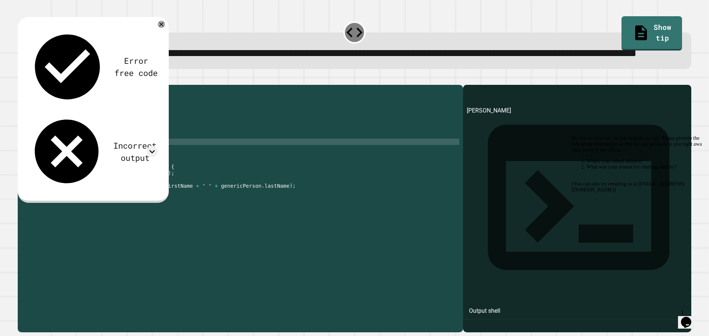
scroll to position [0, 4]
type textarea "**********"
click at [21, 79] on button "button" at bounding box center [21, 79] width 0 height 0
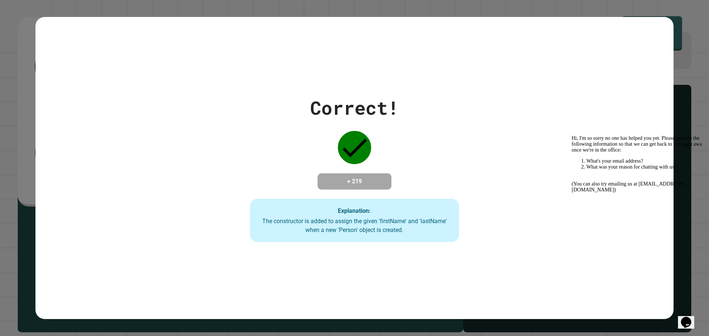
click at [341, 184] on h4 "+ 219" at bounding box center [354, 181] width 59 height 9
drag, startPoint x: 334, startPoint y: 192, endPoint x: 548, endPoint y: 197, distance: 215.0
click at [514, 196] on div "Correct! + 219 Explanation: The constructor is added to assign the given 'first…" at bounding box center [354, 168] width 638 height 148
click at [513, 158] on div "Correct! + 219 Explanation: The constructor is added to assign the given 'first…" at bounding box center [354, 168] width 638 height 148
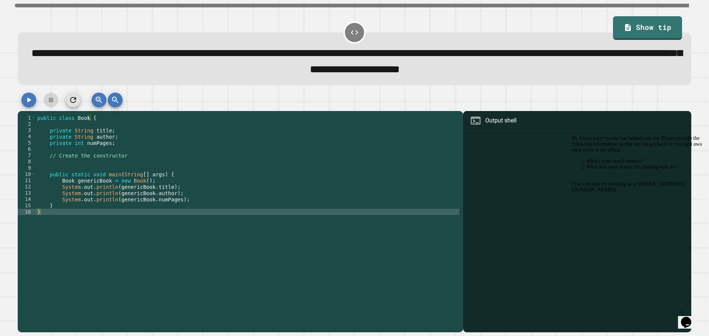
click at [171, 157] on div "public class Book { private String title ; private String author ; private int …" at bounding box center [248, 218] width 424 height 207
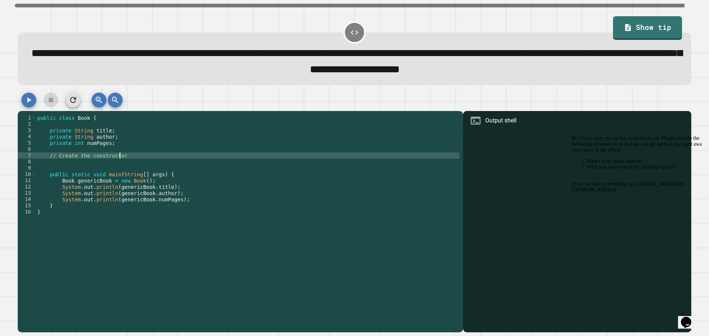
click at [151, 187] on div "public class Book { private String title ; private String author ; private int …" at bounding box center [248, 218] width 424 height 207
type textarea "**********"
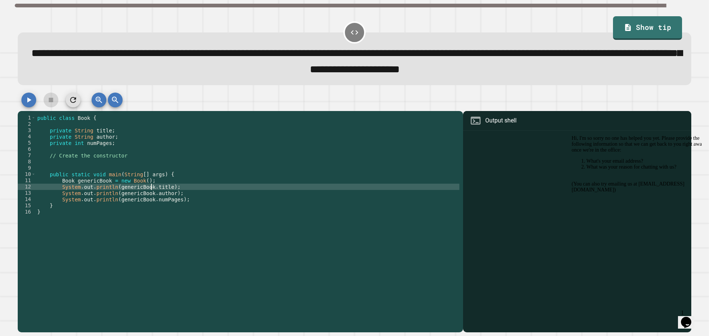
click at [98, 168] on div "public class Book { private String title ; private String author ; private int …" at bounding box center [248, 218] width 424 height 207
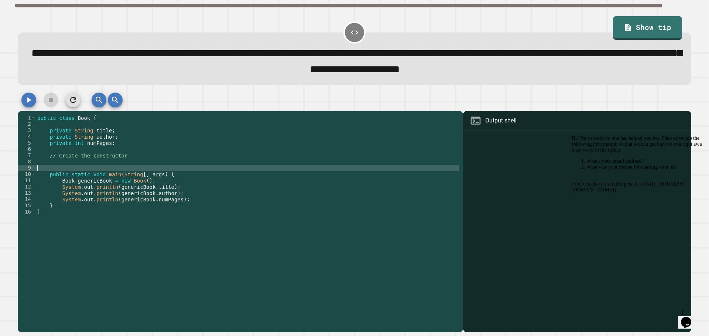
click at [97, 164] on div "public class Book { private String title ; private String author ; private int …" at bounding box center [248, 218] width 424 height 207
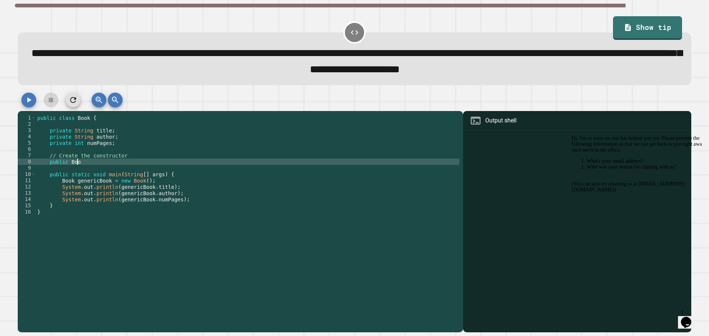
scroll to position [0, 3]
type textarea "**********"
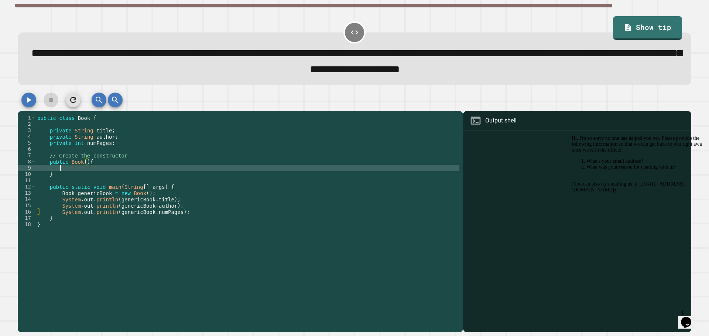
scroll to position [0, 1]
click at [99, 131] on div "public class Book { private String title ; private String author ; private int …" at bounding box center [248, 218] width 424 height 207
type textarea "**********"
click at [99, 131] on div "public class Book { private String title ; private String author ; private int …" at bounding box center [248, 218] width 424 height 207
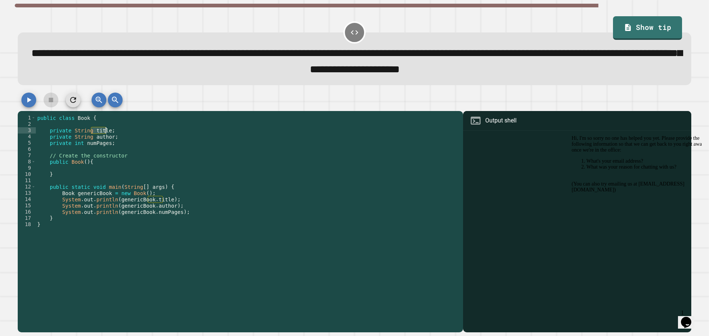
click at [78, 170] on div "public class Book { private String title ; private String author ; private int …" at bounding box center [248, 218] width 424 height 207
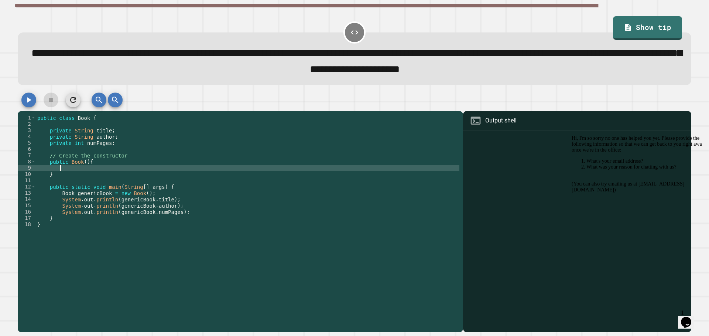
paste textarea "*****"
click at [543, 53] on span "**********" at bounding box center [356, 61] width 651 height 27
copy span "****"
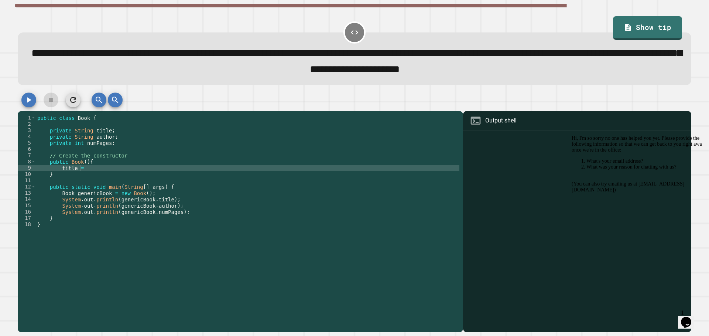
click at [102, 171] on div "public class Book { private String title ; private String author ; private int …" at bounding box center [248, 218] width 424 height 207
paste textarea "*****"
type textarea "**********"
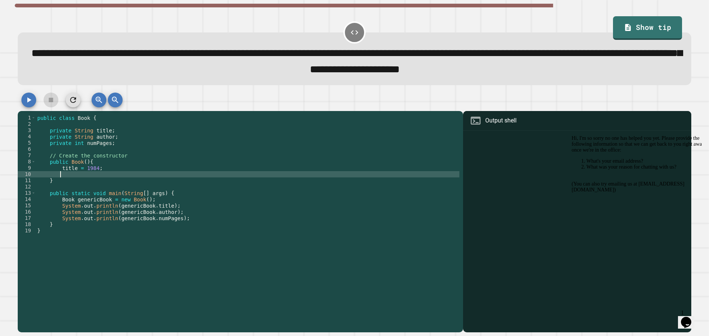
click at [101, 141] on div "public class Book { private String title ; private String author ; private int …" at bounding box center [248, 218] width 424 height 207
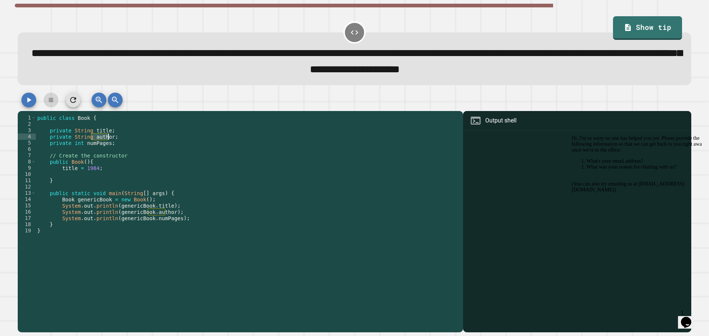
click at [101, 141] on div "public class Book { private String title ; private String author ; private int …" at bounding box center [248, 218] width 424 height 207
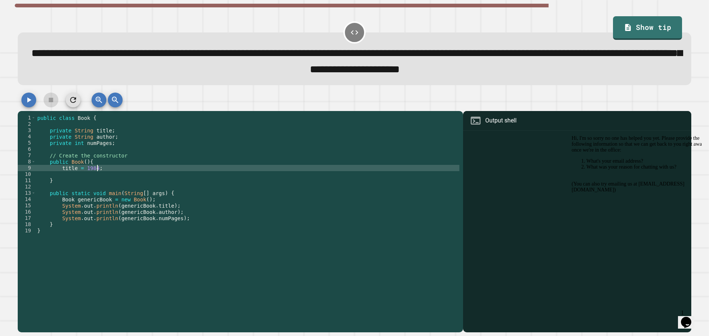
click at [103, 172] on div "public class Book { private String title ; private String author ; private int …" at bounding box center [248, 218] width 424 height 207
type textarea "**********"
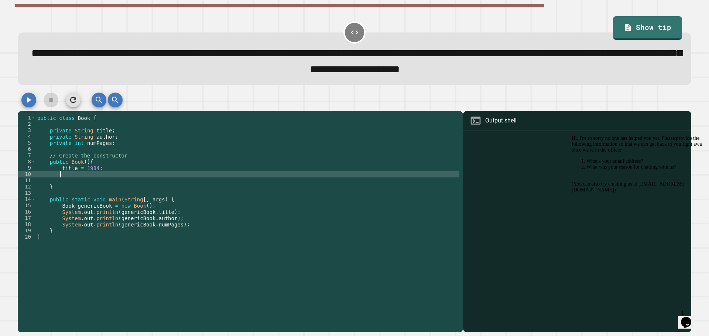
paste textarea "******"
drag, startPoint x: 114, startPoint y: 72, endPoint x: 194, endPoint y: 75, distance: 79.4
click at [194, 75] on span "**********" at bounding box center [356, 61] width 651 height 27
copy span "**********"
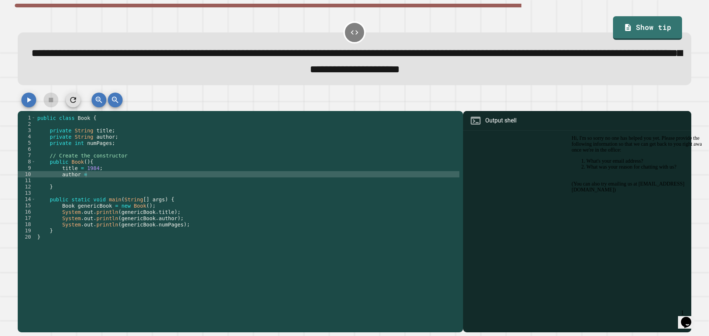
click at [99, 179] on div "public class Book { private String title ; private String author ; private int …" at bounding box center [248, 218] width 424 height 207
paste textarea "**********"
click at [153, 175] on div "public class Book { private String title ; private String author ; private int …" at bounding box center [248, 218] width 424 height 207
type textarea "**********"
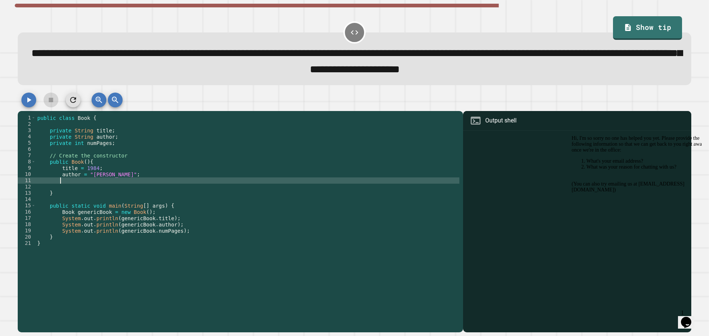
click at [262, 69] on span "**********" at bounding box center [356, 61] width 651 height 27
copy span "********"
click at [111, 183] on div "public class Book { private String title ; private String author ; private int …" at bounding box center [248, 218] width 424 height 207
paste textarea "********"
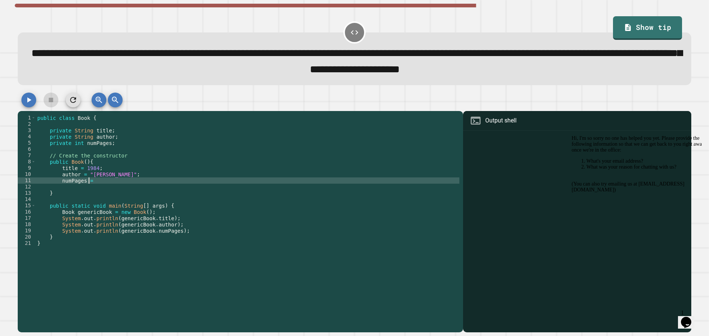
scroll to position [0, 3]
drag, startPoint x: 445, startPoint y: 71, endPoint x: 471, endPoint y: 71, distance: 26.6
click at [471, 71] on span "**********" at bounding box center [356, 61] width 651 height 27
copy span "****"
click at [102, 184] on div "public class Book { private String title ; private String author ; private int …" at bounding box center [248, 218] width 424 height 207
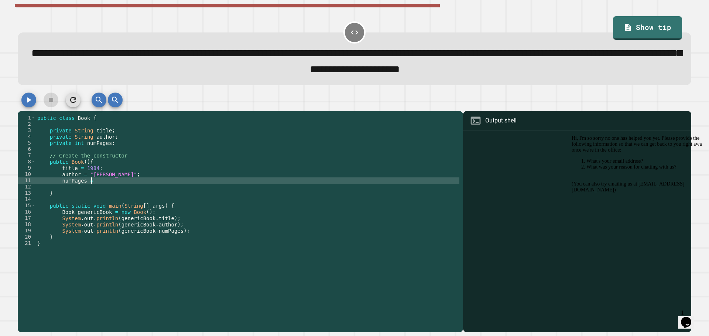
click at [380, 74] on span "**********" at bounding box center [356, 61] width 651 height 27
copy span "****"
click at [123, 183] on div "public class Book { private String title ; private String author ; private int …" at bounding box center [248, 218] width 424 height 207
paste textarea "****"
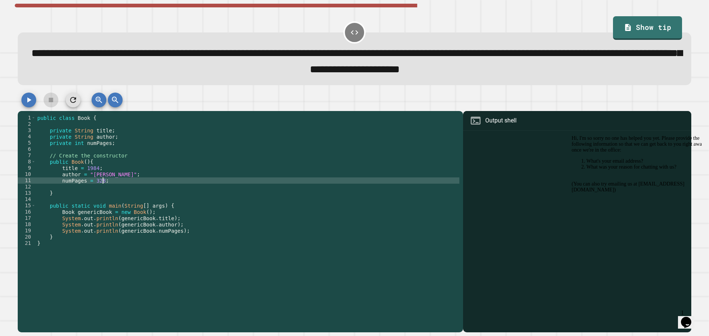
scroll to position [0, 4]
click at [24, 101] on icon "button" at bounding box center [28, 100] width 9 height 9
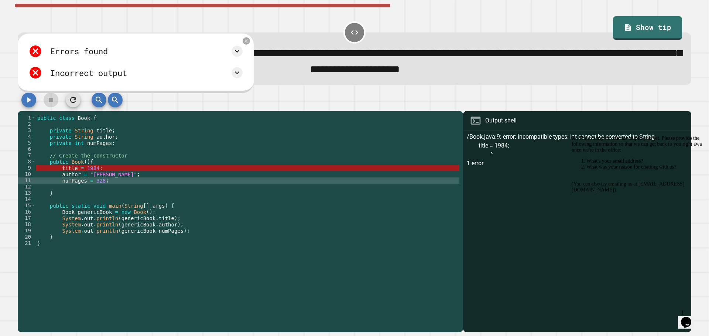
click at [70, 171] on div "public class Book { private String title ; private String author ; private int …" at bounding box center [248, 218] width 424 height 207
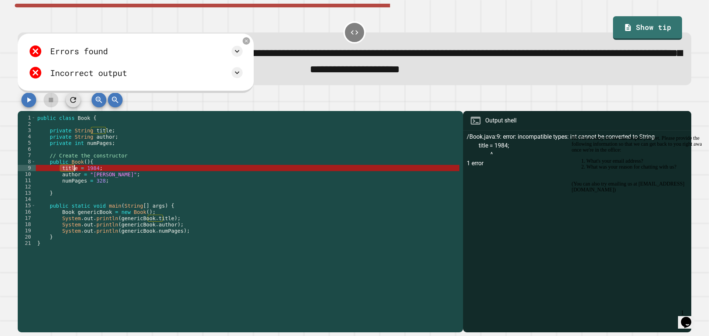
click at [70, 171] on div "public class Book { private String title ; private String author ; private int …" at bounding box center [248, 218] width 424 height 207
click at [90, 170] on div "public class Book { private String title ; private String author ; private int …" at bounding box center [248, 218] width 424 height 207
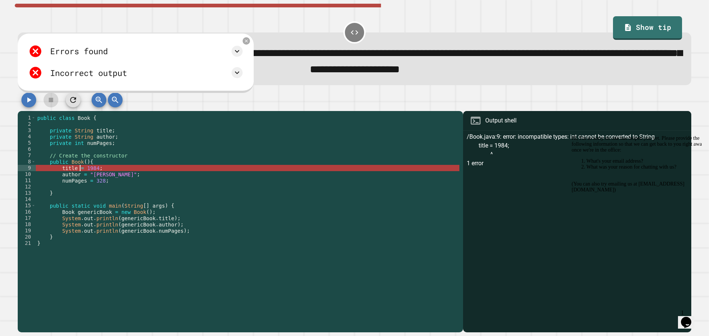
click at [79, 170] on div "public class Book { private String title ; private String author ; private int …" at bounding box center [248, 218] width 424 height 207
click at [85, 170] on div "public class Book { private String title ; private String author ; private int …" at bounding box center [248, 218] width 424 height 207
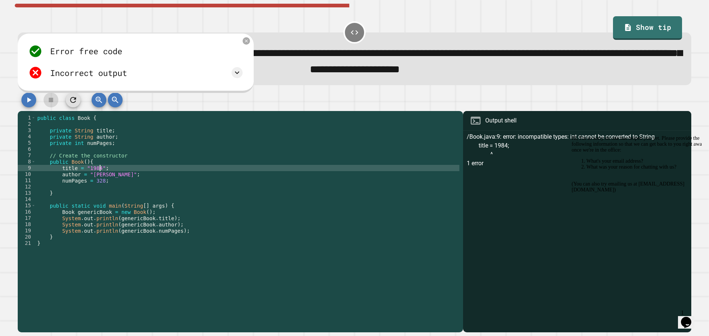
type textarea "**********"
drag, startPoint x: 25, startPoint y: 93, endPoint x: 32, endPoint y: 106, distance: 14.6
click at [25, 97] on div "**********" at bounding box center [354, 212] width 681 height 247
click at [33, 105] on icon "button" at bounding box center [28, 100] width 9 height 9
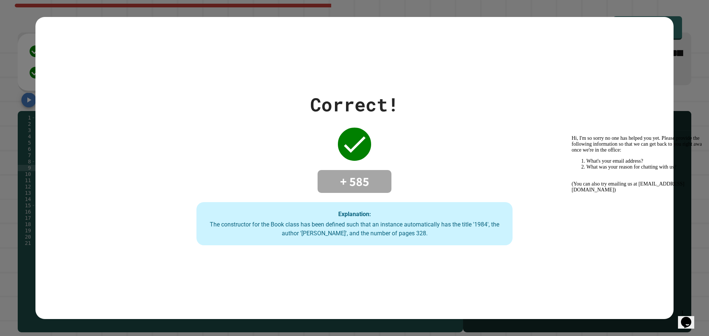
drag, startPoint x: 450, startPoint y: 130, endPoint x: 421, endPoint y: 136, distance: 29.3
click at [450, 131] on div "Correct! + 585 Explanation: The constructor for the Book class has been defined…" at bounding box center [355, 168] width 452 height 155
click at [687, 317] on icon "Chat widget" at bounding box center [686, 322] width 10 height 11
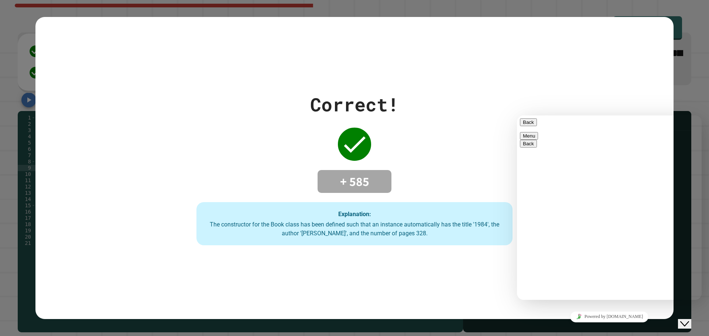
scroll to position [8, 0]
drag, startPoint x: 618, startPoint y: 294, endPoint x: 547, endPoint y: 284, distance: 71.5
click at [429, 263] on div "Correct! + 585 Explanation: The constructor for the Book class has been defined…" at bounding box center [354, 168] width 638 height 303
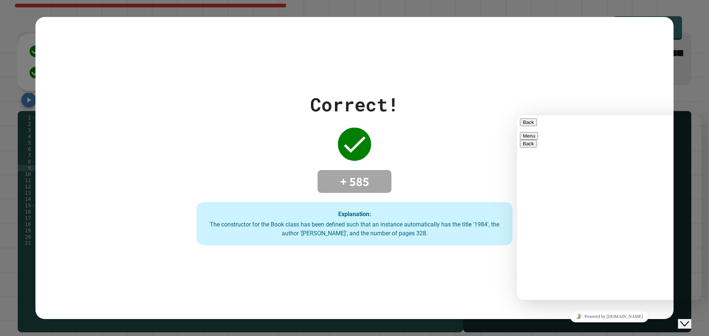
click at [481, 216] on div "Explanation: The constructor for the Book class has been defined such that an i…" at bounding box center [354, 224] width 316 height 44
click at [538, 132] on button "Menu" at bounding box center [529, 136] width 18 height 8
click at [511, 113] on div "Correct! + 585 Explanation: The constructor for the Book class has been defined…" at bounding box center [355, 168] width 452 height 155
click at [527, 124] on button "Back" at bounding box center [528, 123] width 17 height 8
click at [470, 174] on div "Correct! + 585 Explanation: The constructor for the Book class has been defined…" at bounding box center [355, 168] width 452 height 155
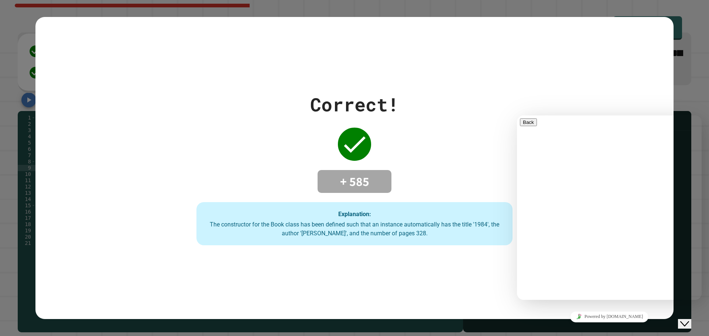
click at [428, 236] on div "Explanation: The constructor for the Book class has been defined such that an i…" at bounding box center [354, 224] width 316 height 44
click at [431, 204] on div "Explanation: The constructor for the Book class has been defined such that an i…" at bounding box center [354, 224] width 316 height 44
click at [383, 179] on div "+ 585" at bounding box center [355, 181] width 74 height 23
